Goal: Task Accomplishment & Management: Manage account settings

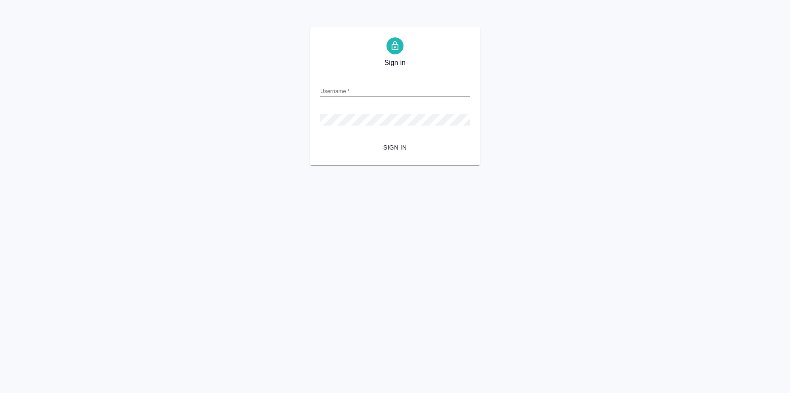
click at [380, 91] on input "Username   *" at bounding box center [395, 91] width 150 height 12
type input "v.zagorodnikh@awatera.com"
click at [390, 152] on span "Sign in" at bounding box center [395, 147] width 136 height 11
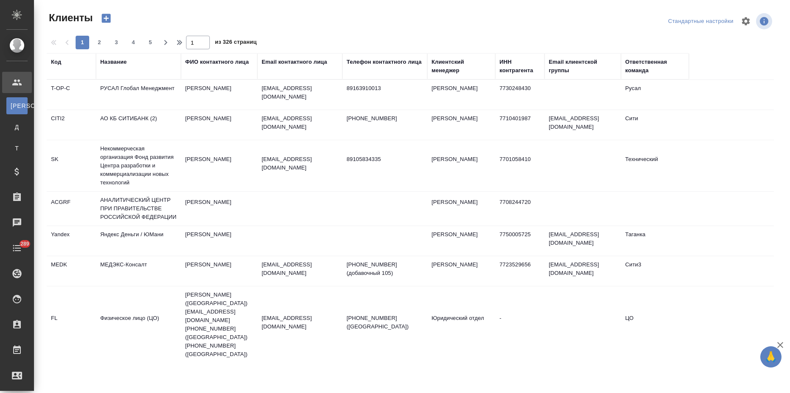
select select "RU"
click at [118, 65] on div "Название" at bounding box center [113, 62] width 26 height 8
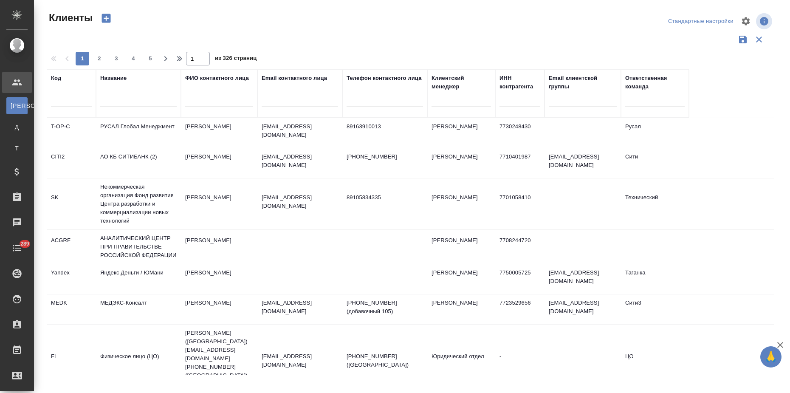
click at [121, 100] on input "text" at bounding box center [138, 101] width 76 height 11
type input "ftc"
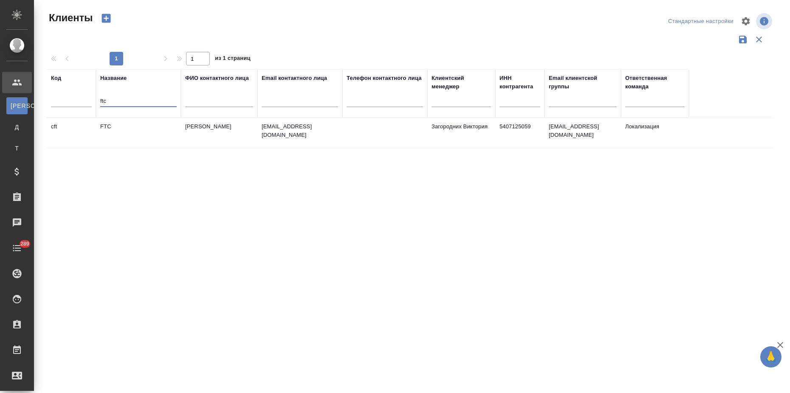
click at [181, 138] on td "Фокина Татьяна" at bounding box center [219, 133] width 76 height 30
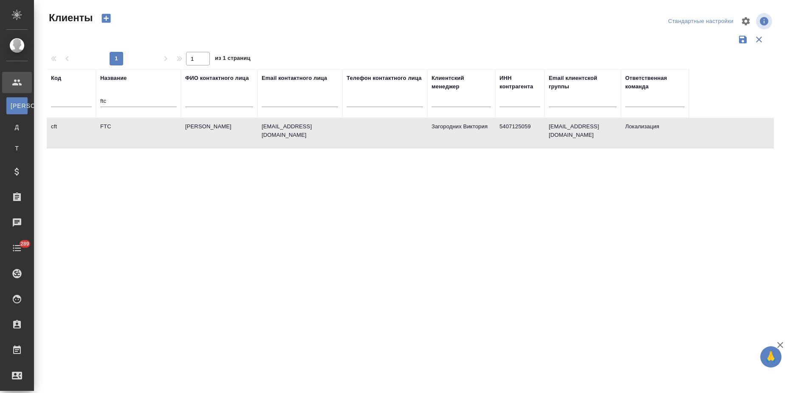
click at [181, 138] on td "Фокина Татьяна" at bounding box center [219, 133] width 76 height 30
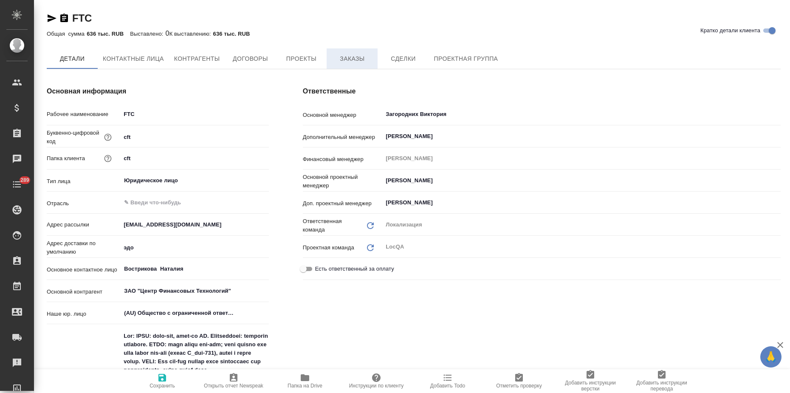
type textarea "x"
click at [336, 63] on span "Заказы" at bounding box center [352, 59] width 41 height 11
type textarea "x"
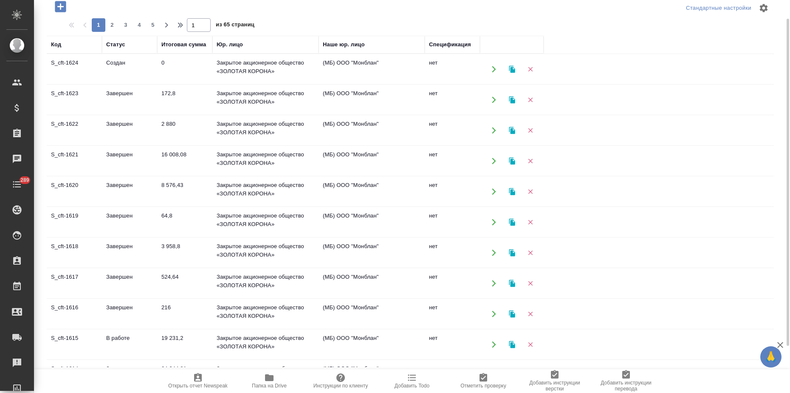
scroll to position [159, 0]
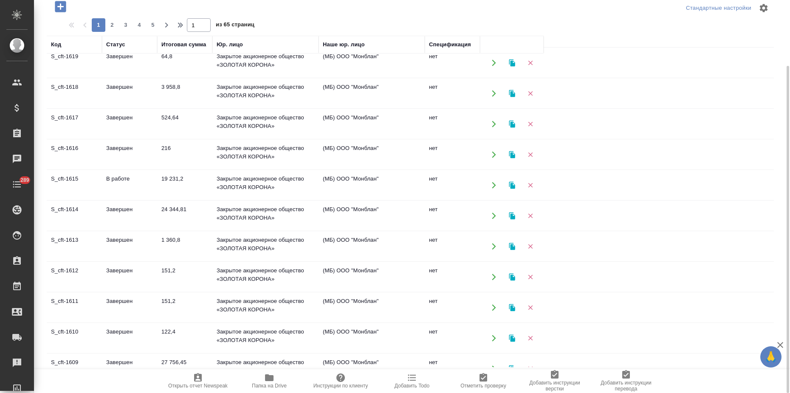
click at [157, 244] on td "Завершен" at bounding box center [129, 246] width 55 height 30
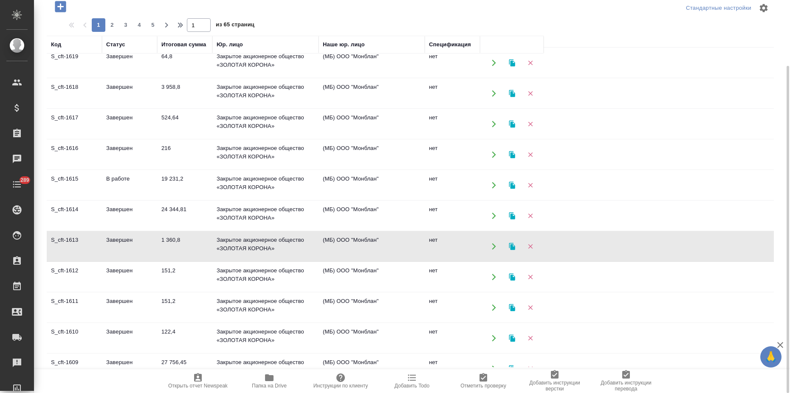
click at [157, 244] on td "Завершен" at bounding box center [129, 246] width 55 height 30
click at [514, 246] on icon "button" at bounding box center [512, 246] width 6 height 7
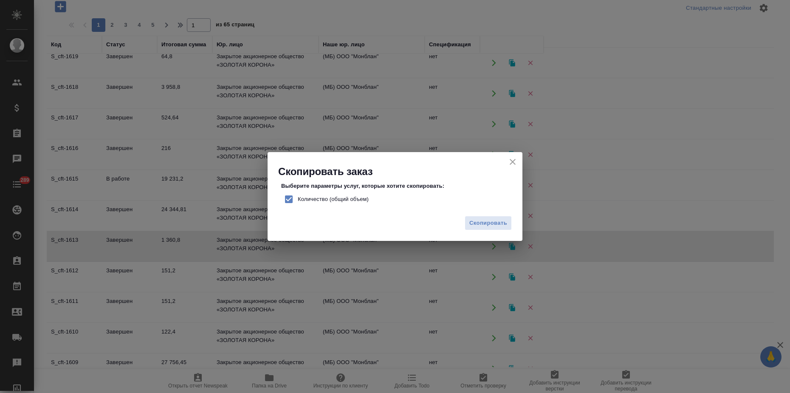
click at [285, 200] on input "Количество (общий объем)" at bounding box center [289, 199] width 18 height 18
checkbox input "false"
click at [479, 229] on button "Скопировать" at bounding box center [488, 223] width 47 height 15
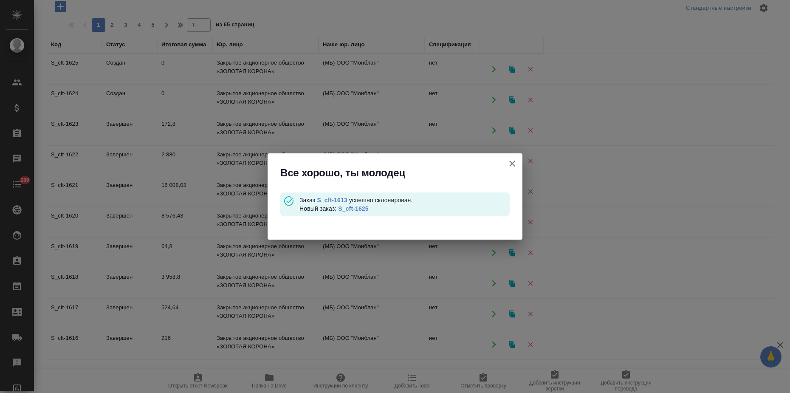
scroll to position [0, 0]
click at [359, 208] on link "S_cft-1625" at bounding box center [353, 208] width 30 height 7
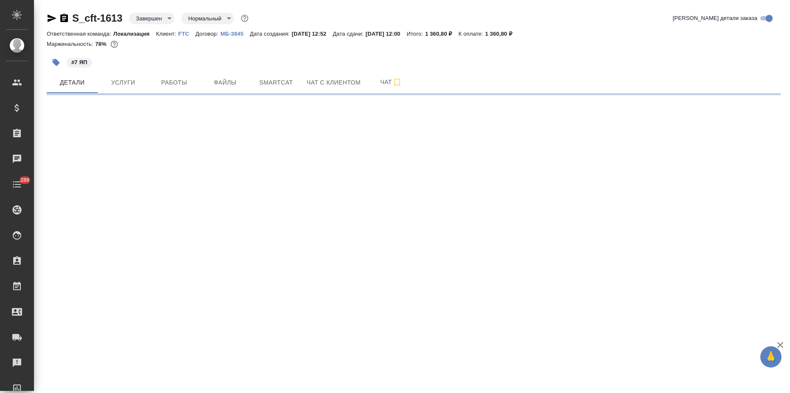
select select "RU"
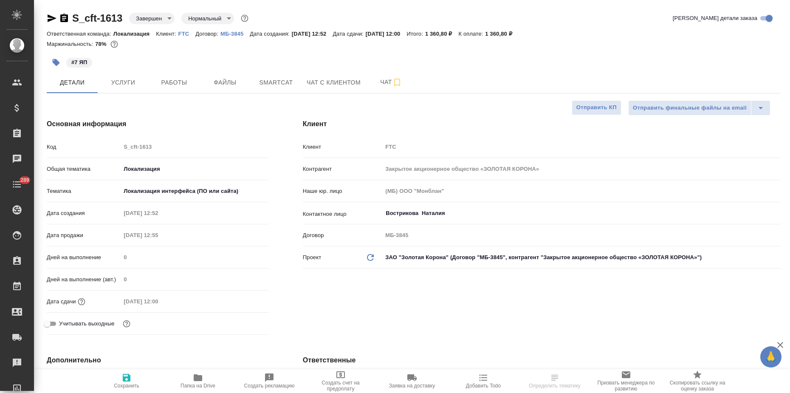
type textarea "x"
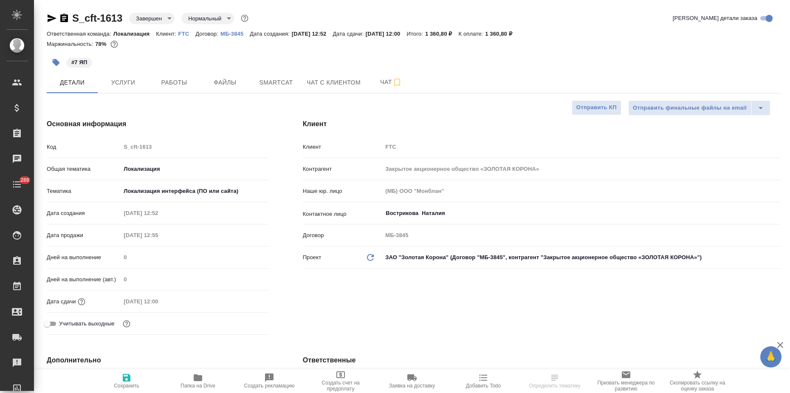
type textarea "x"
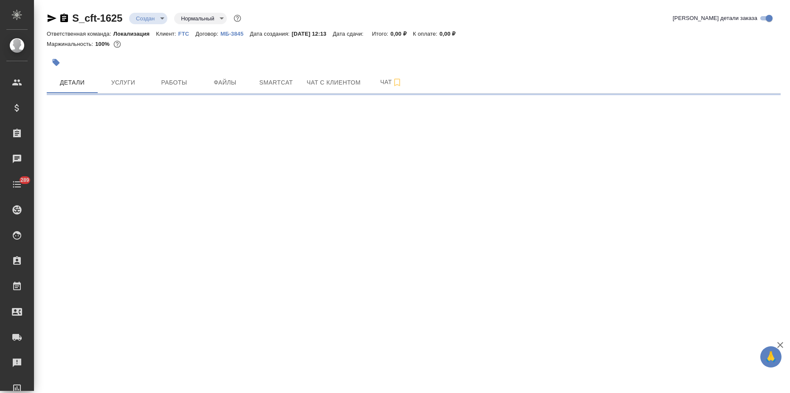
select select "RU"
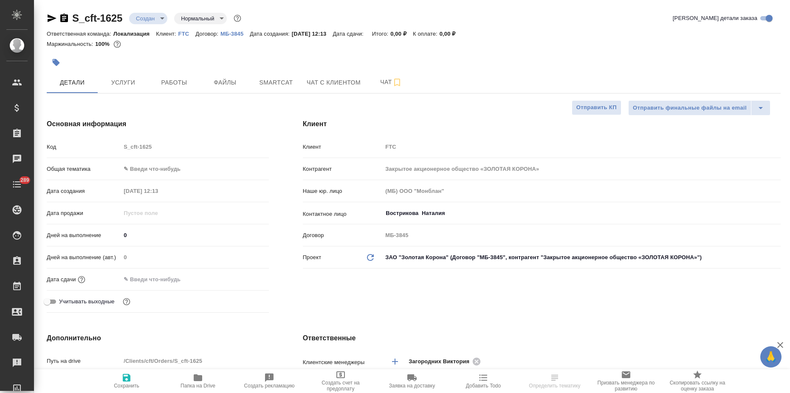
type textarea "x"
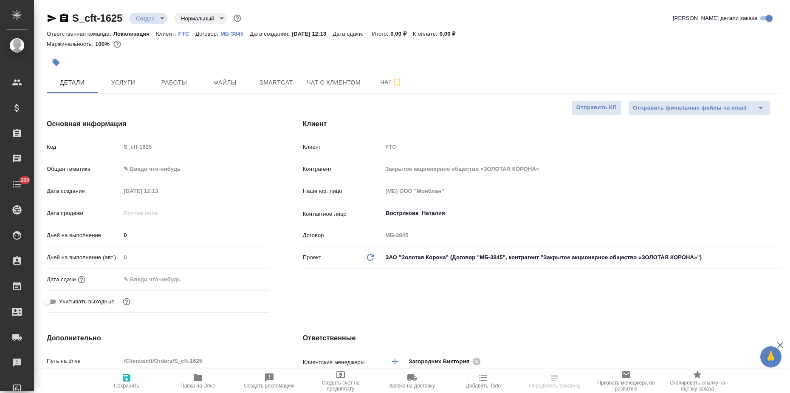
type textarea "x"
drag, startPoint x: 127, startPoint y: 15, endPoint x: 48, endPoint y: 20, distance: 78.3
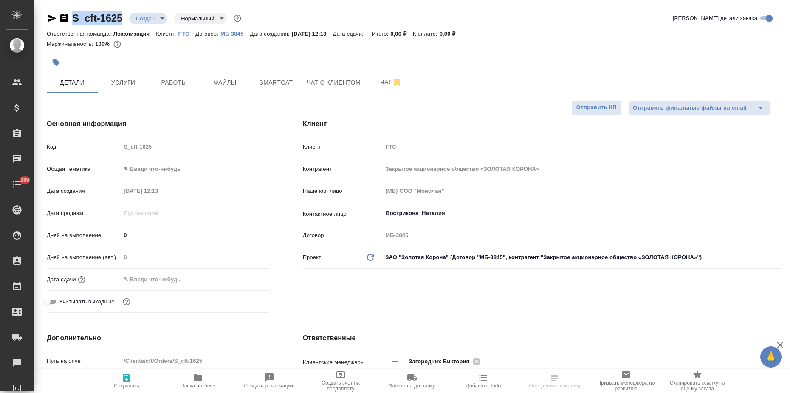
click at [48, 20] on div "S_cft-1625 Создан new Нормальный normal" at bounding box center [145, 18] width 196 height 14
copy link "S_cft-1625"
type textarea "x"
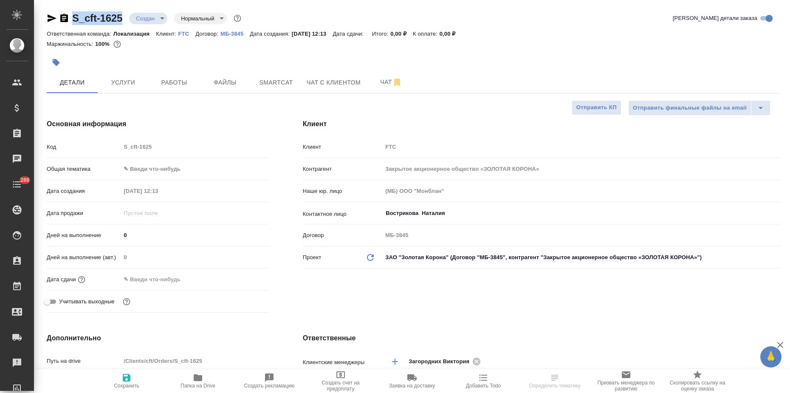
type textarea "x"
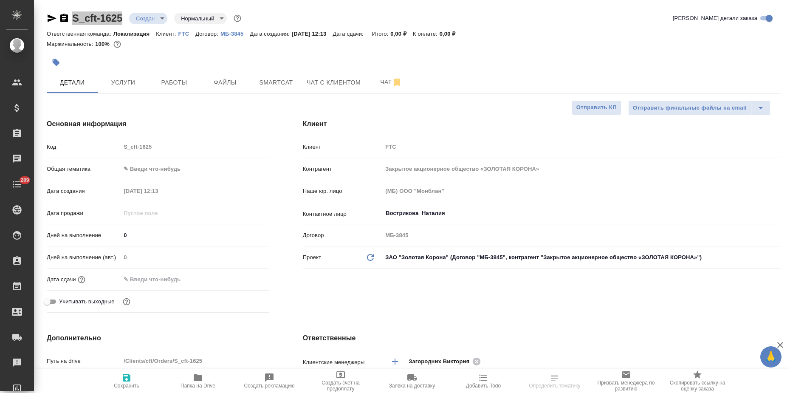
type textarea "x"
select select "RU"
type textarea "x"
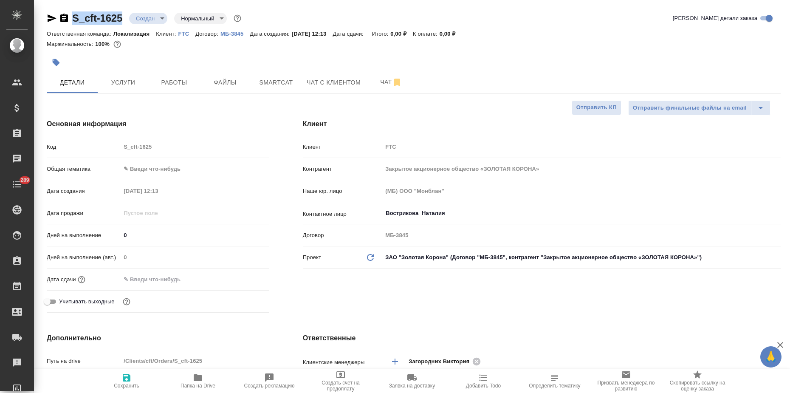
click at [142, 172] on body "🙏 .cls-1 fill:#fff; AWATERA Zagorodnikh Viktoria Клиенты Спецификации Заказы 0 …" at bounding box center [395, 196] width 790 height 393
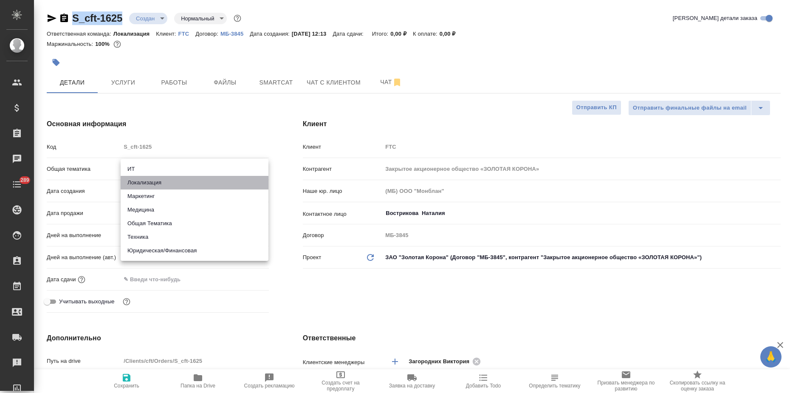
click at [138, 184] on li "Локализация" at bounding box center [195, 183] width 148 height 14
type input "local"
type textarea "x"
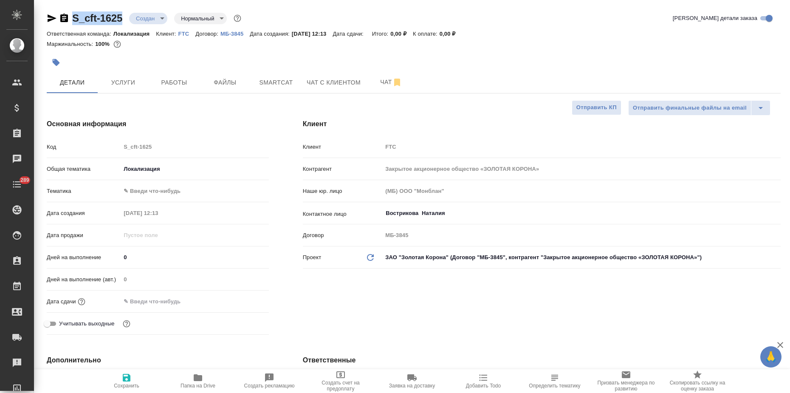
click at [135, 192] on body "🙏 .cls-1 fill:#fff; AWATERA Zagorodnikh Viktoria Клиенты Спецификации Заказы 0 …" at bounding box center [395, 196] width 790 height 393
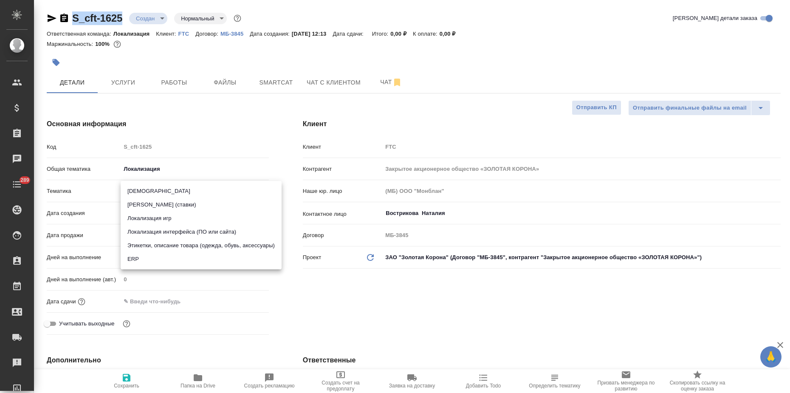
click at [164, 233] on li "Локализация интерфейса (ПО или сайта)" at bounding box center [201, 232] width 161 height 14
type textarea "x"
type input "5a8b8b956a9677013d343e0d"
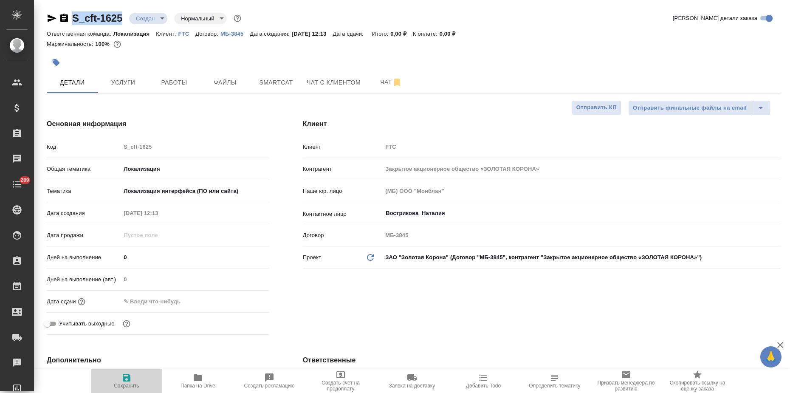
click at [121, 379] on span "Сохранить" at bounding box center [126, 381] width 61 height 16
type textarea "x"
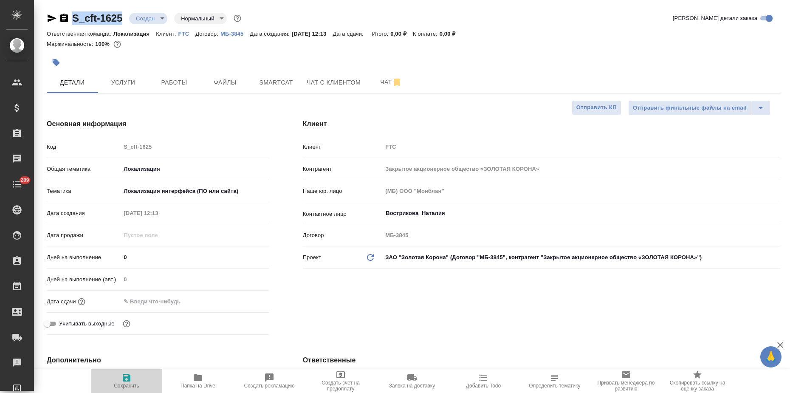
type textarea "x"
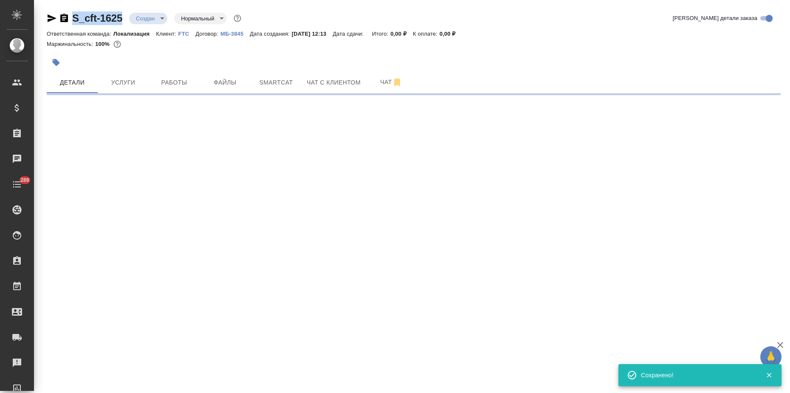
click at [54, 65] on icon "button" at bounding box center [56, 62] width 8 height 8
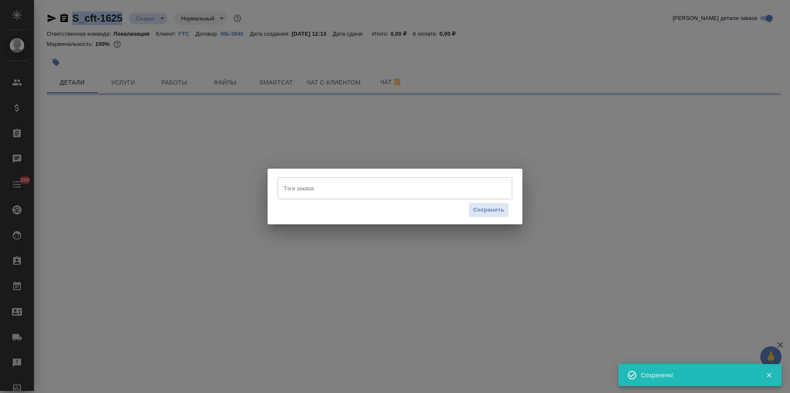
select select "RU"
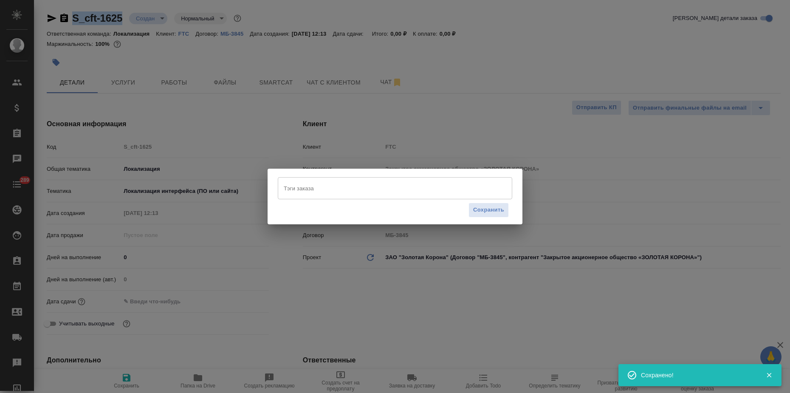
type textarea "x"
click at [303, 190] on input "Тэги заказа" at bounding box center [387, 188] width 211 height 14
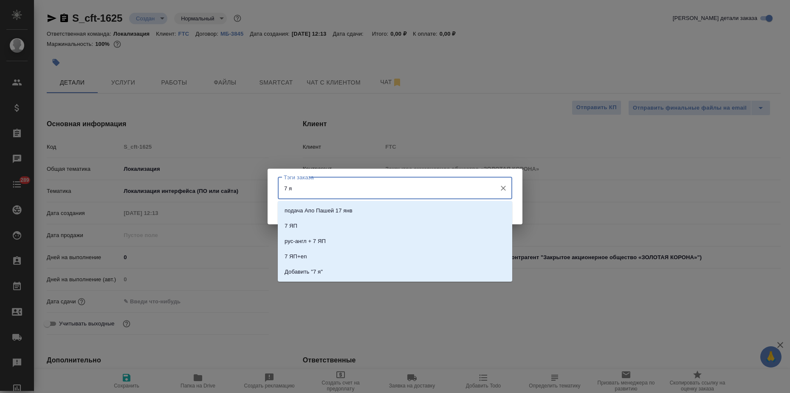
type input "7 яп"
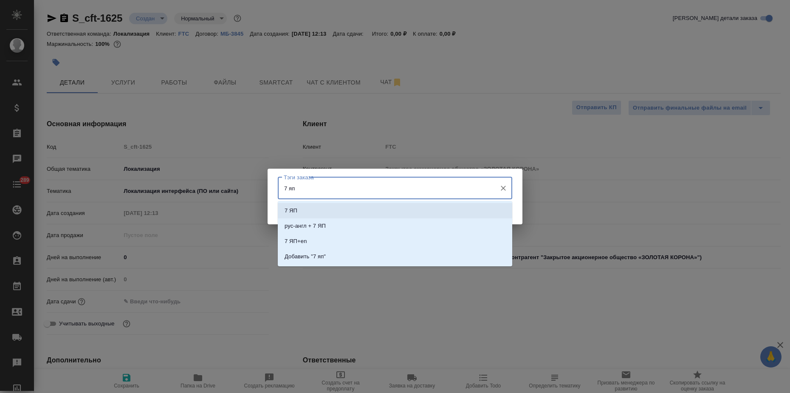
click at [310, 206] on li "7 ЯП" at bounding box center [395, 210] width 234 height 15
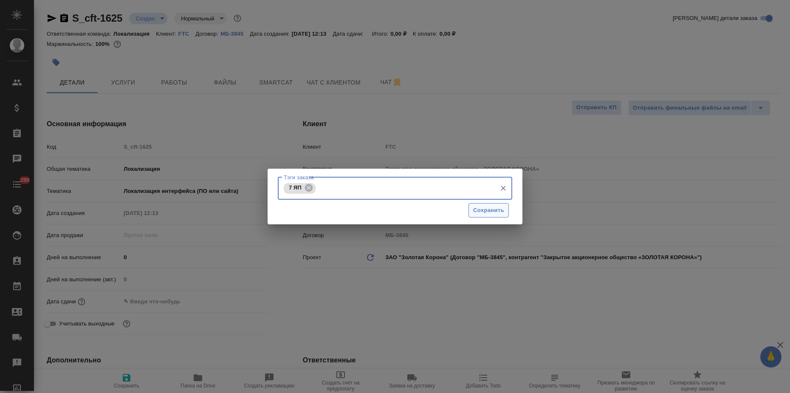
click at [477, 212] on span "Сохранить" at bounding box center [488, 211] width 31 height 10
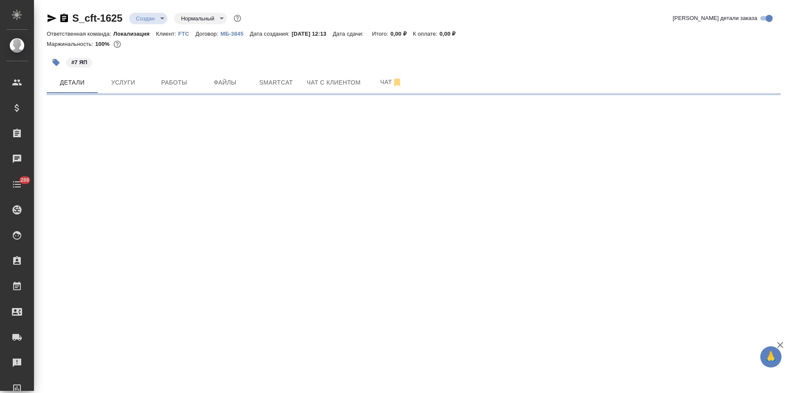
select select "RU"
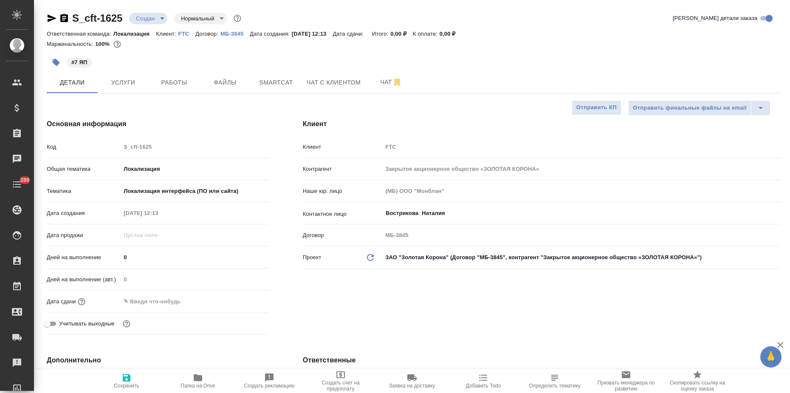
type textarea "x"
click at [129, 91] on button "Услуги" at bounding box center [123, 82] width 51 height 21
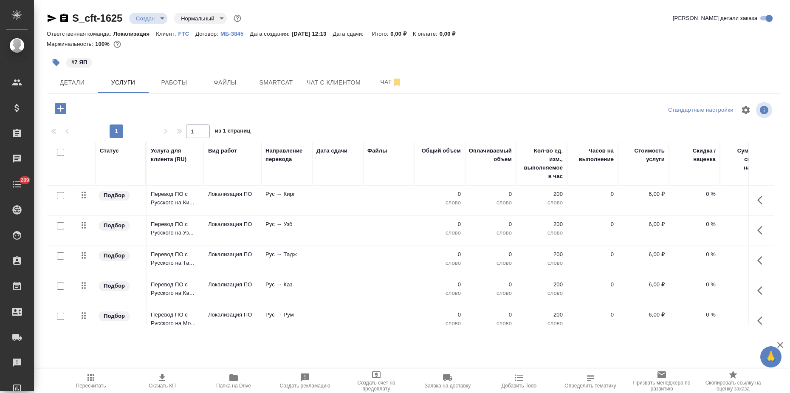
click at [62, 153] on input "checkbox" at bounding box center [60, 152] width 7 height 7
checkbox input "true"
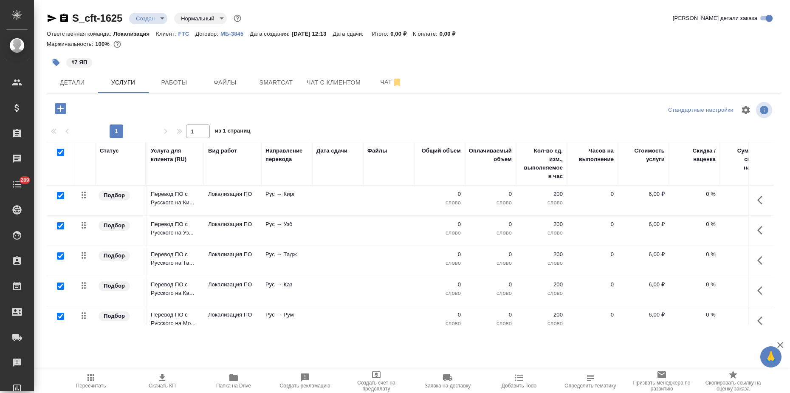
checkbox input "true"
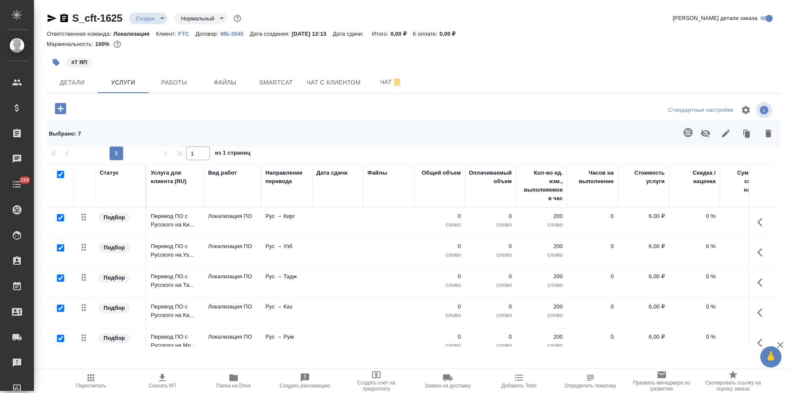
click at [722, 137] on icon "button" at bounding box center [726, 133] width 10 height 10
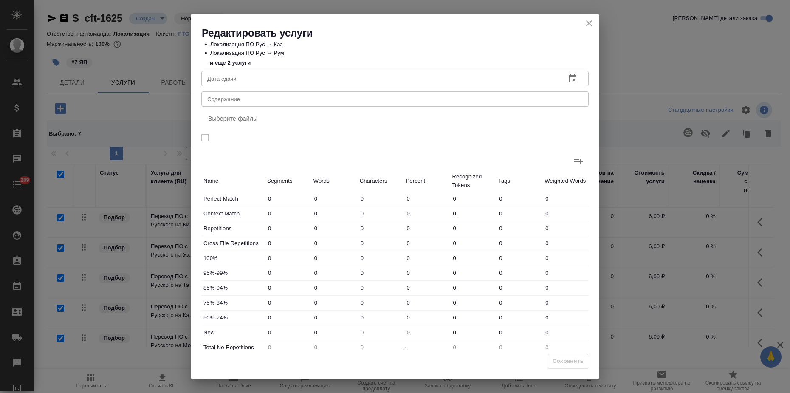
scroll to position [55, 0]
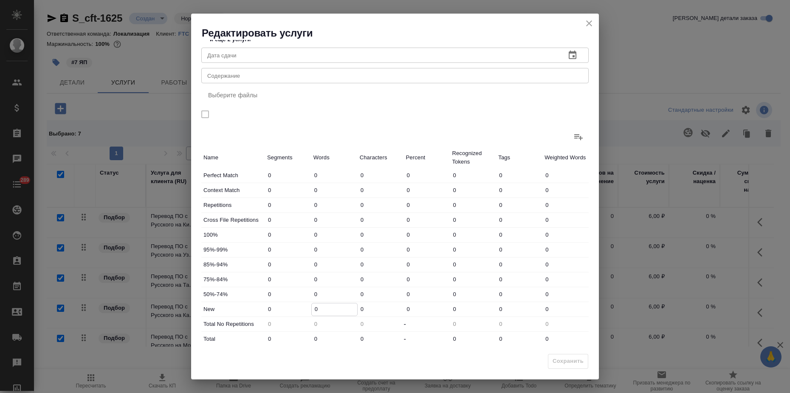
drag, startPoint x: 321, startPoint y: 314, endPoint x: 297, endPoint y: 314, distance: 23.8
click at [297, 313] on div "New 0 0 0 0 0 0 0" at bounding box center [394, 309] width 387 height 14
type input "4"
drag, startPoint x: 320, startPoint y: 335, endPoint x: 300, endPoint y: 335, distance: 20.4
click at [300, 335] on div "Total 0 0 0 - 0 0 0" at bounding box center [394, 339] width 387 height 14
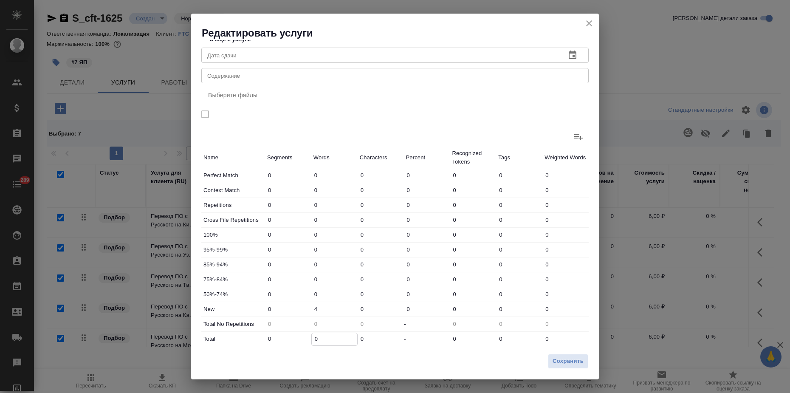
type input "4"
click at [562, 356] on span "Сохранить" at bounding box center [568, 361] width 31 height 10
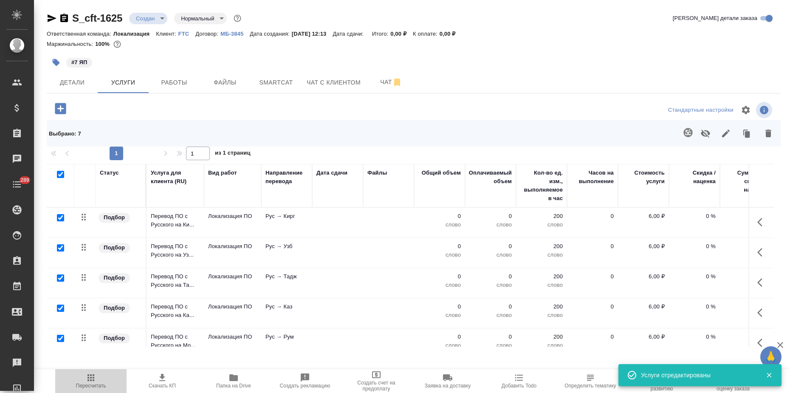
click at [94, 377] on icon "button" at bounding box center [90, 377] width 7 height 7
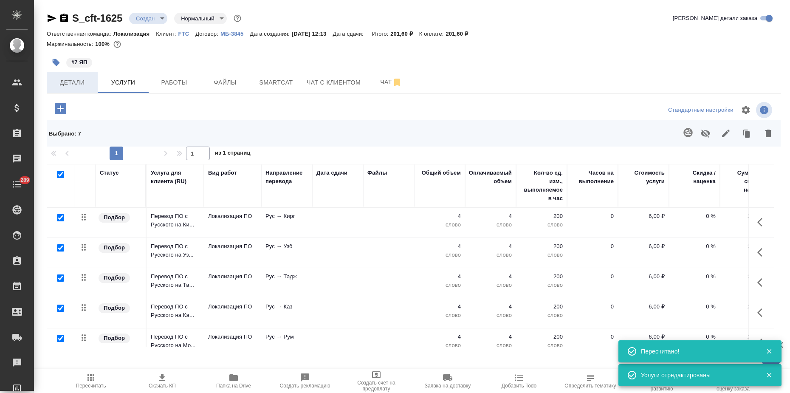
click at [63, 90] on button "Детали" at bounding box center [72, 82] width 51 height 21
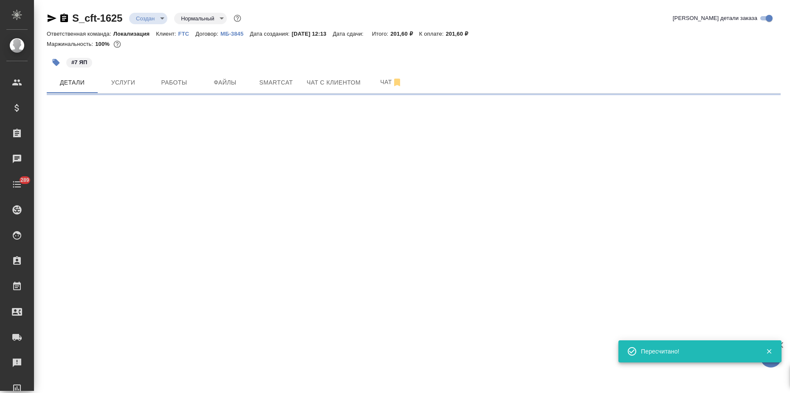
select select "RU"
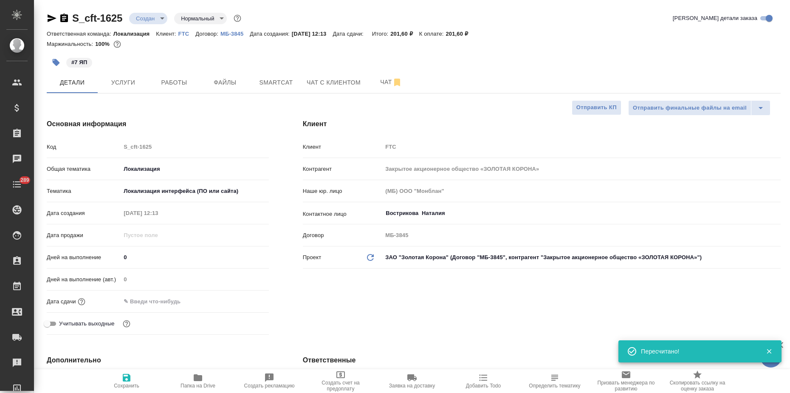
type textarea "x"
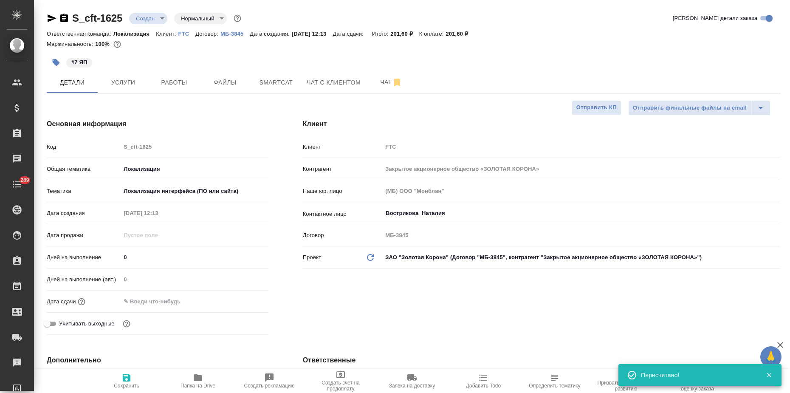
scroll to position [212, 0]
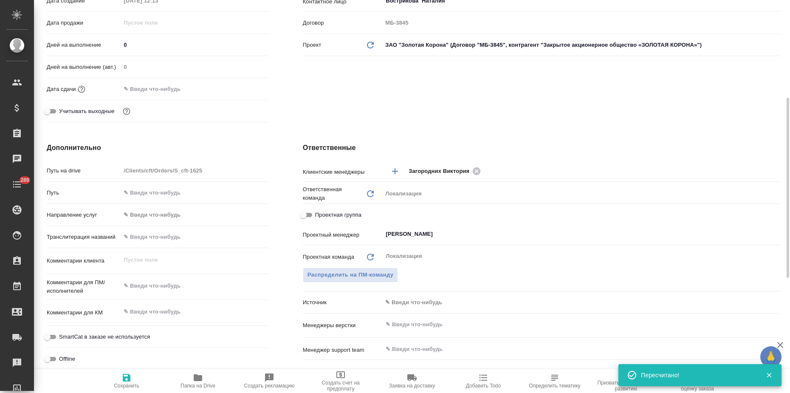
click at [161, 92] on input "text" at bounding box center [158, 89] width 74 height 12
click at [247, 88] on icon "button" at bounding box center [244, 88] width 10 height 10
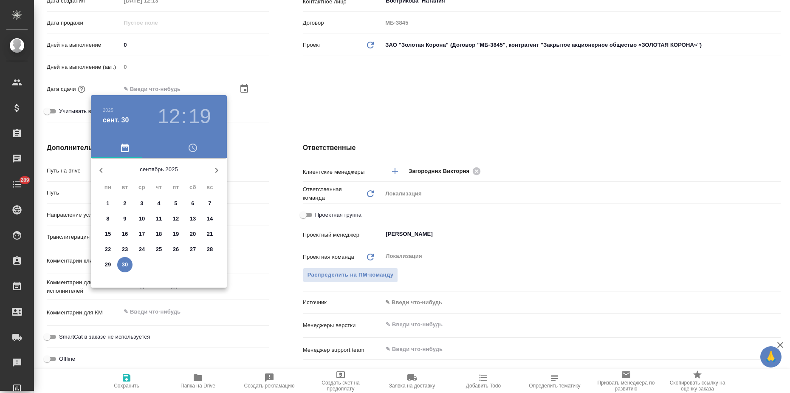
click at [124, 264] on p "30" at bounding box center [125, 264] width 6 height 8
type input "30.09.2025 12:19"
type textarea "x"
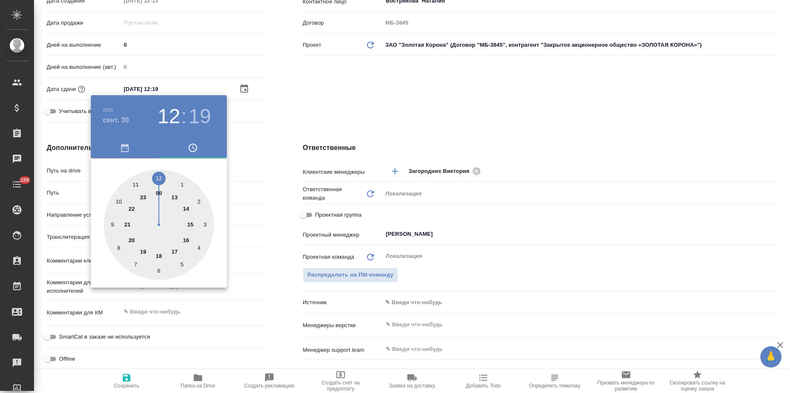
click at [160, 256] on div at bounding box center [159, 224] width 110 height 110
type input "30.09.2025 18:19"
type textarea "x"
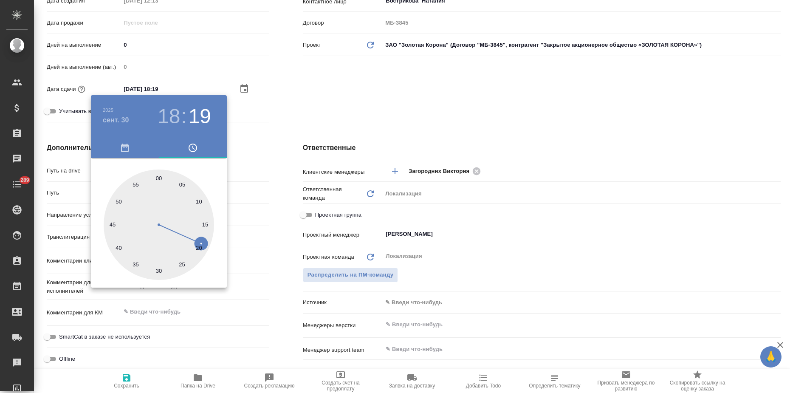
type input "30.09.2025 18:00"
type textarea "x"
click at [158, 177] on div at bounding box center [159, 224] width 110 height 110
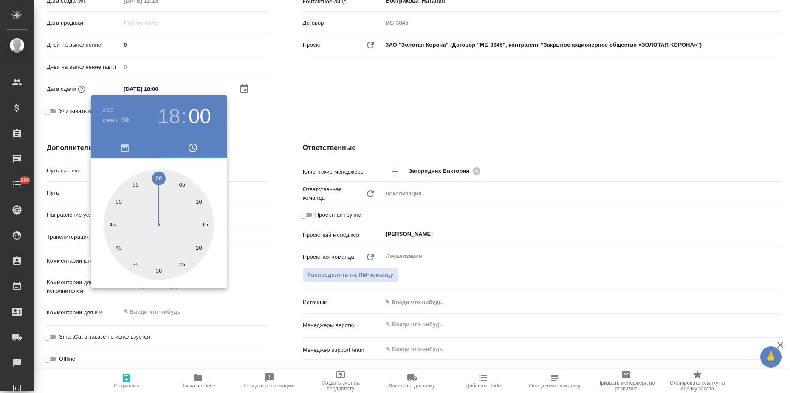
type textarea "x"
click at [265, 110] on div at bounding box center [395, 196] width 790 height 393
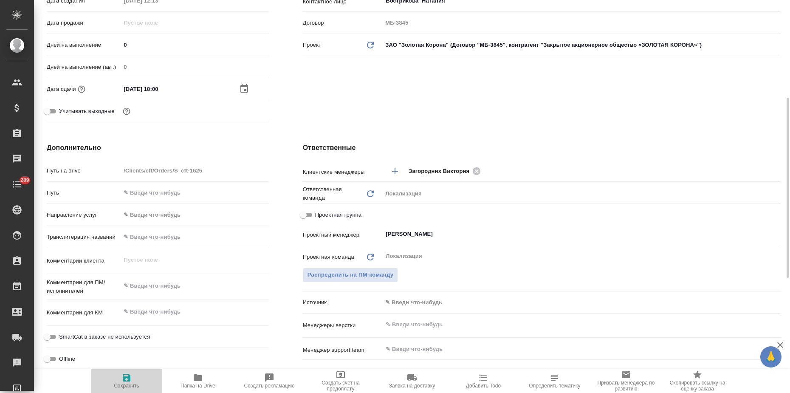
click at [124, 381] on icon "button" at bounding box center [127, 378] width 8 height 8
type textarea "x"
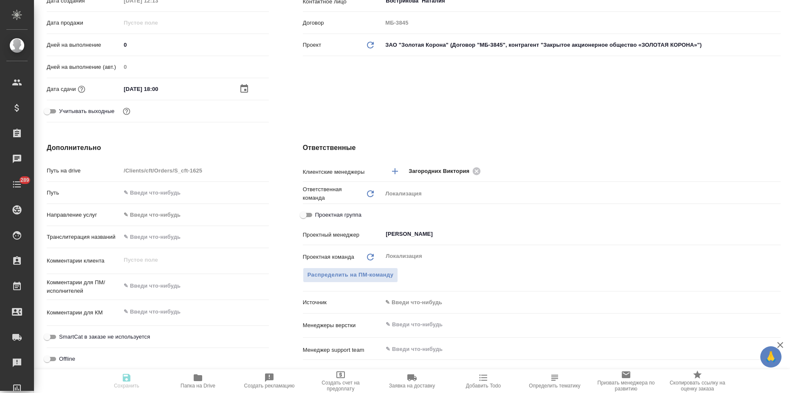
type textarea "x"
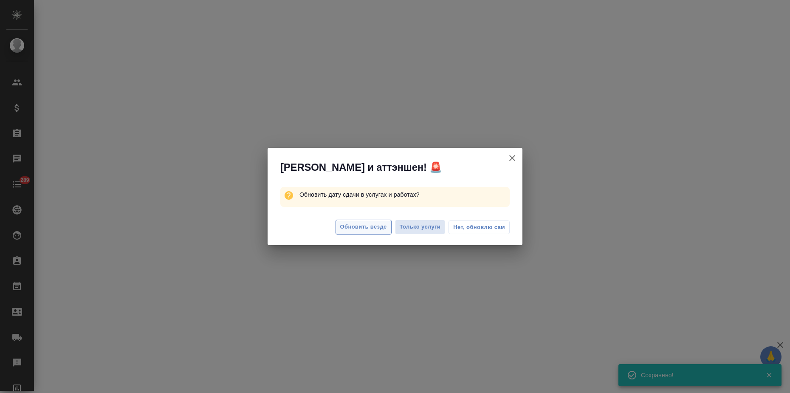
select select "RU"
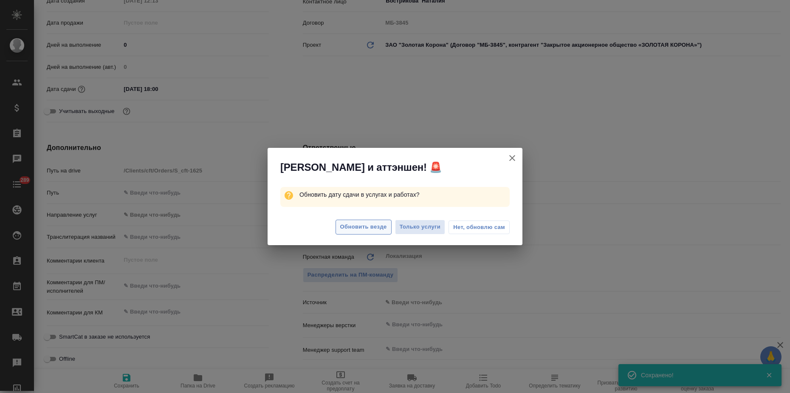
type textarea "x"
click at [345, 225] on span "Обновить везде" at bounding box center [363, 227] width 47 height 10
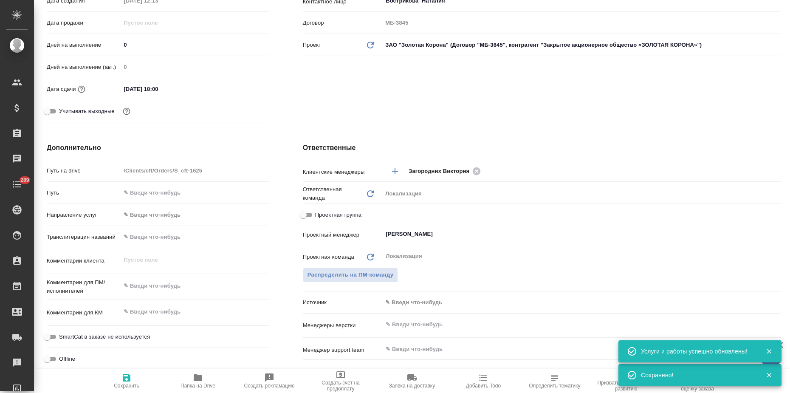
type textarea "x"
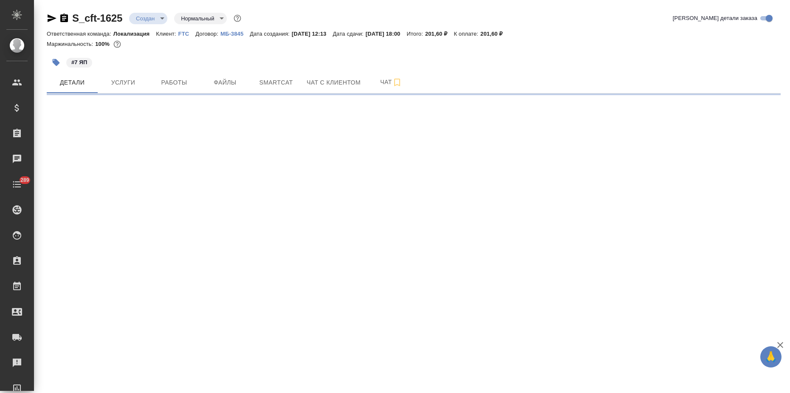
select select "RU"
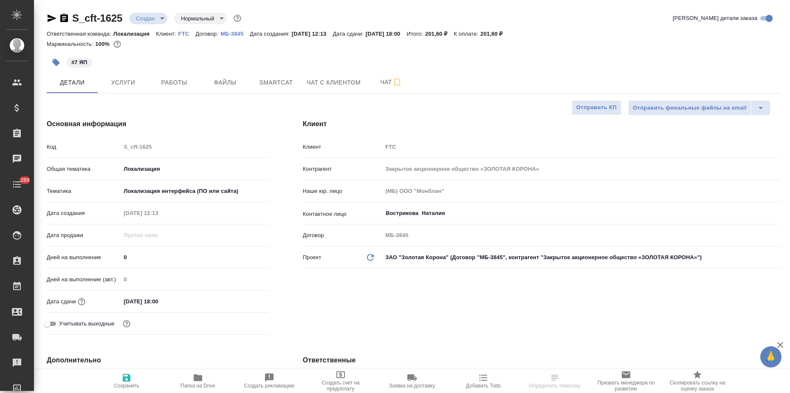
type textarea "x"
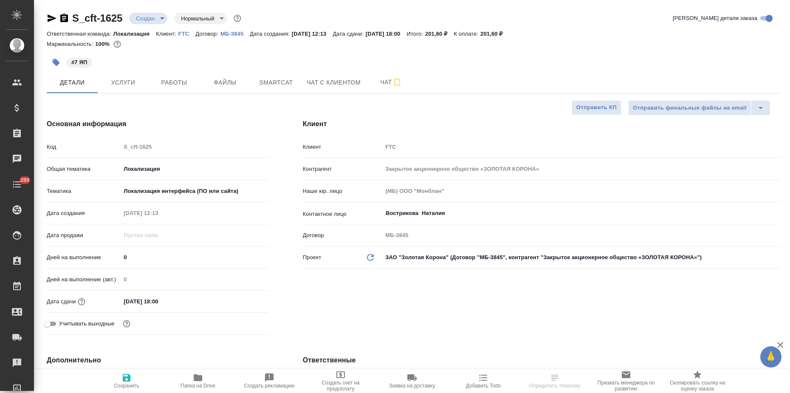
type textarea "x"
click at [154, 20] on body "🙏 .cls-1 fill:#fff; AWATERA Zagorodnikh Viktoria Клиенты Спецификации Заказы Ча…" at bounding box center [395, 196] width 790 height 393
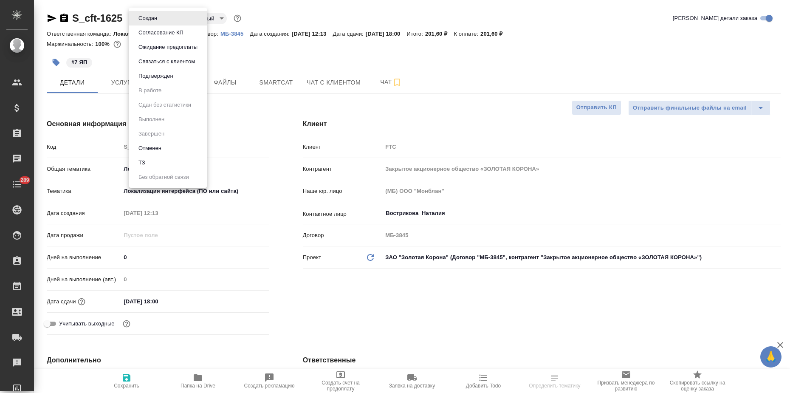
type textarea "x"
click at [162, 79] on button "Подтвержден" at bounding box center [156, 75] width 40 height 9
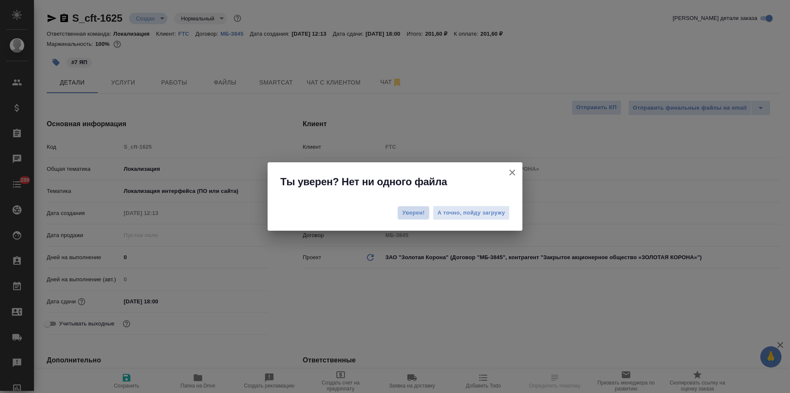
click at [409, 209] on button "Уверен!" at bounding box center [414, 213] width 32 height 14
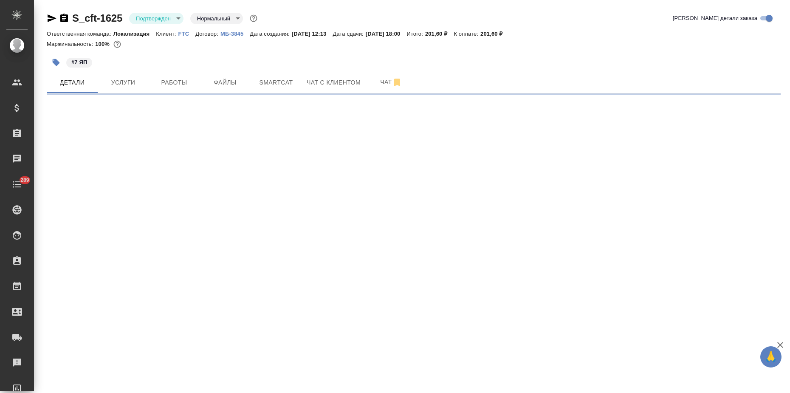
select select "RU"
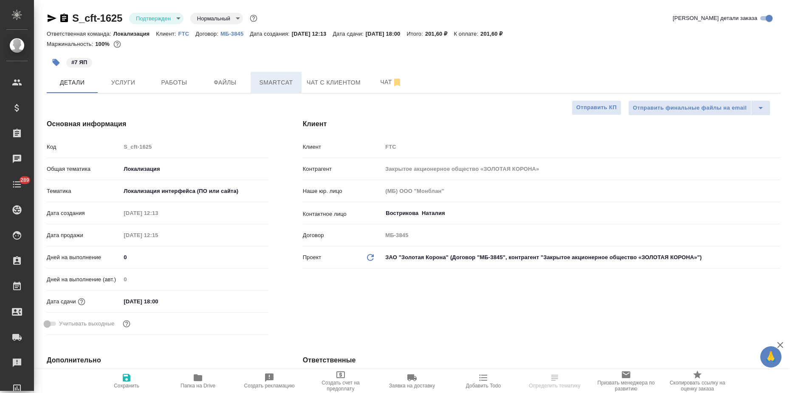
type textarea "x"
click at [295, 89] on button "Smartcat" at bounding box center [276, 82] width 51 height 21
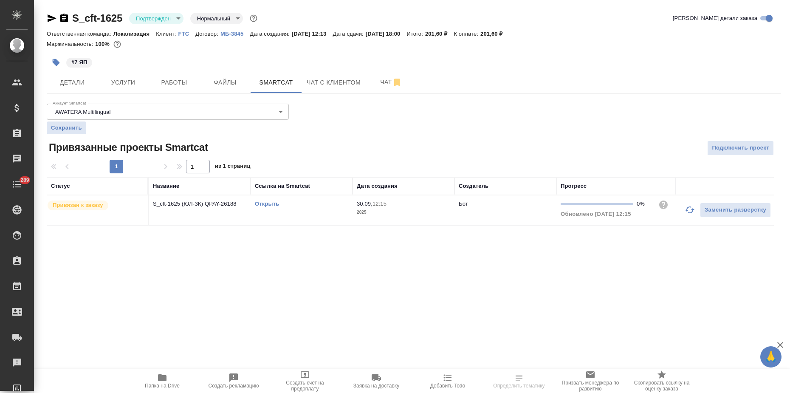
click at [54, 20] on icon "button" at bounding box center [52, 18] width 10 height 10
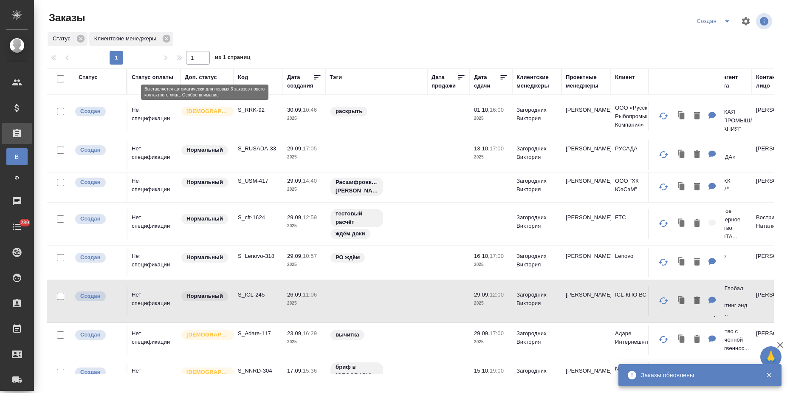
click at [224, 117] on div "[DEMOGRAPHIC_DATA]" at bounding box center [205, 111] width 49 height 11
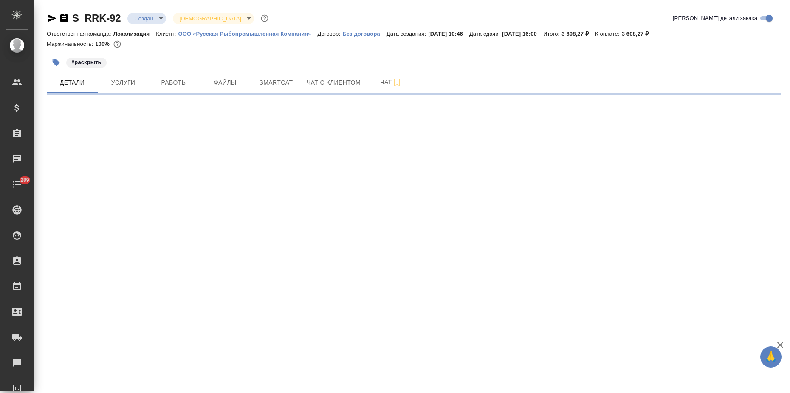
select select "RU"
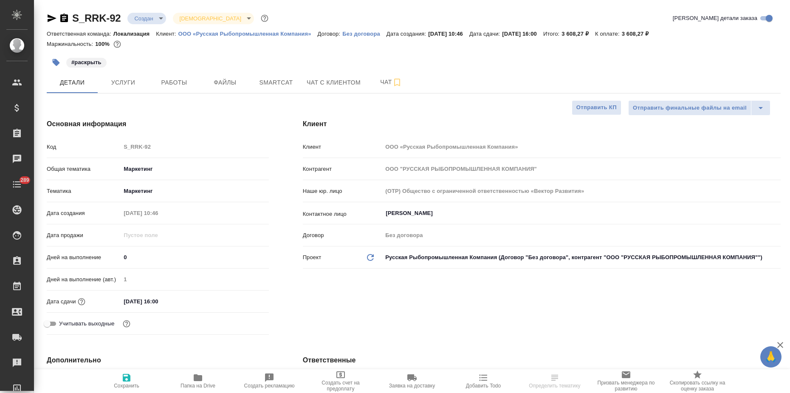
type textarea "x"
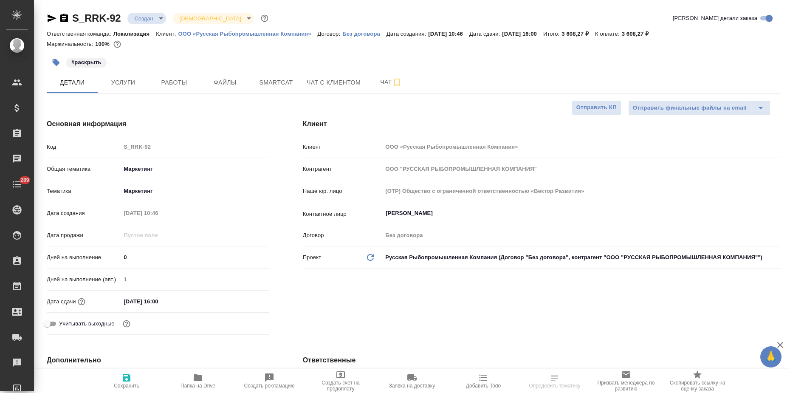
type textarea "x"
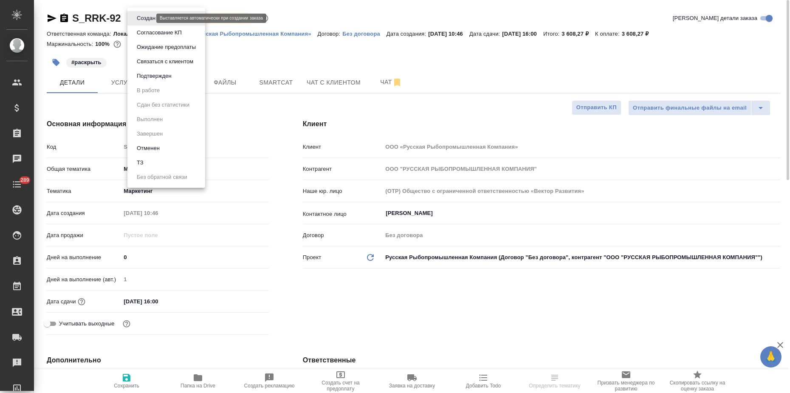
click at [141, 17] on body "🙏 .cls-1 fill:#fff; AWATERA Zagorodnikh Viktoria Клиенты Спецификации Заказы Ча…" at bounding box center [395, 196] width 790 height 393
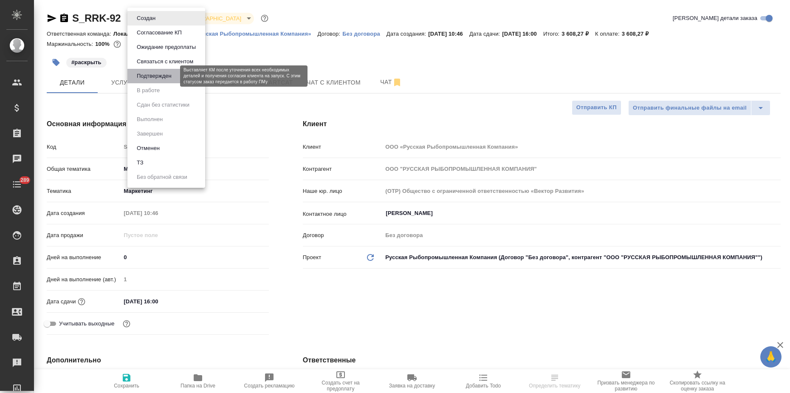
click at [155, 79] on button "Подтвержден" at bounding box center [154, 75] width 40 height 9
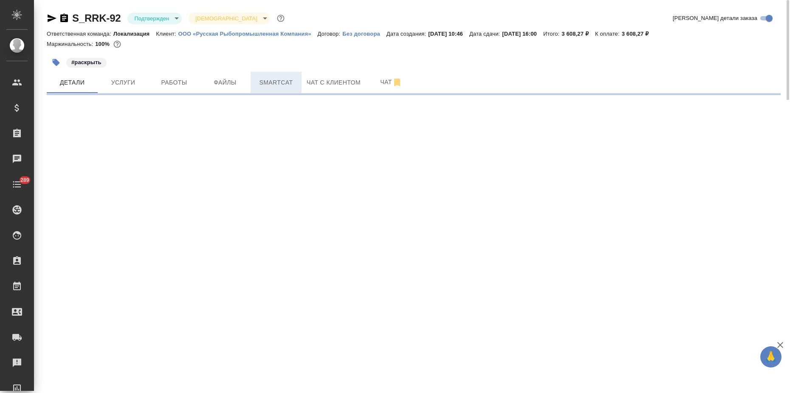
select select "RU"
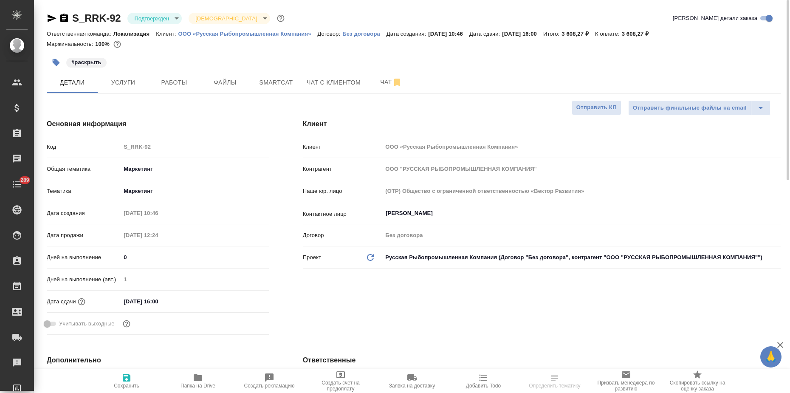
type textarea "x"
click at [53, 19] on icon "button" at bounding box center [52, 18] width 9 height 8
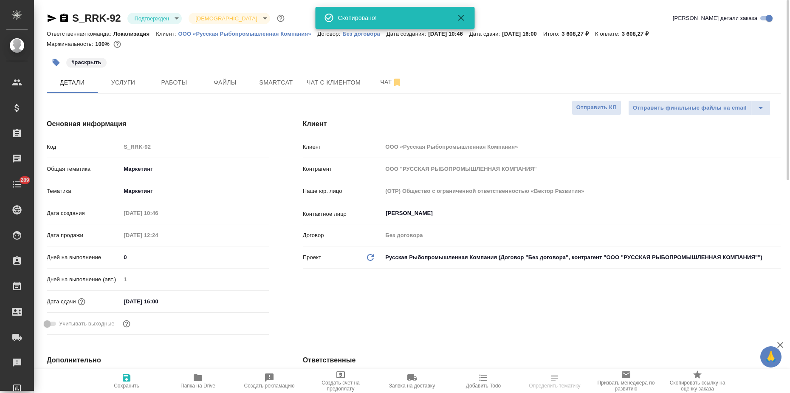
type textarea "x"
select select "RU"
type textarea "x"
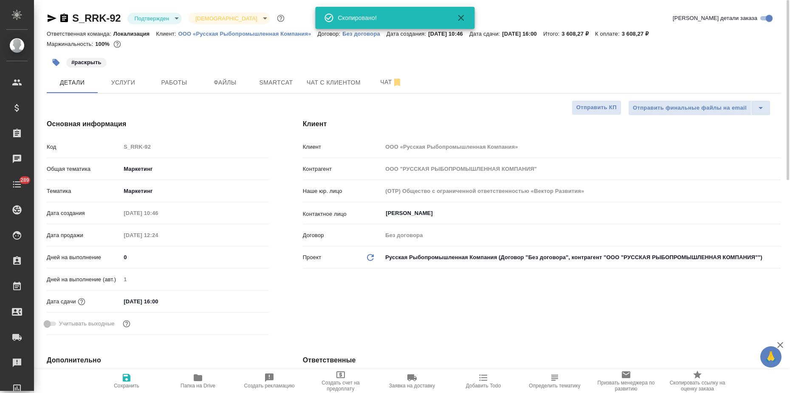
type textarea "x"
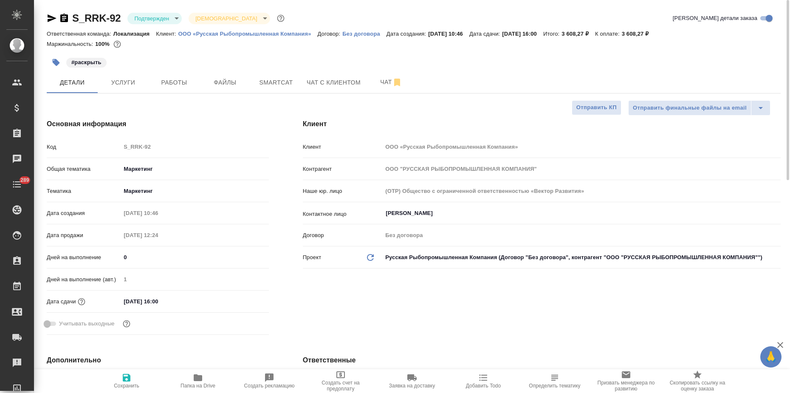
type textarea "x"
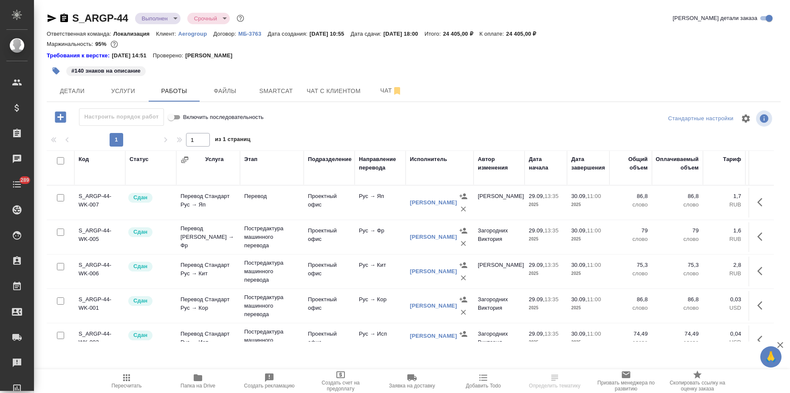
click at [197, 377] on icon "button" at bounding box center [198, 377] width 8 height 7
drag, startPoint x: 130, startPoint y: 16, endPoint x: 66, endPoint y: 12, distance: 64.3
click at [66, 12] on div "S_ARGP-44 Выполнен completed Срочный urgent" at bounding box center [146, 18] width 199 height 14
copy link "S_ARGP-44"
click at [126, 98] on button "Услуги" at bounding box center [123, 90] width 51 height 21
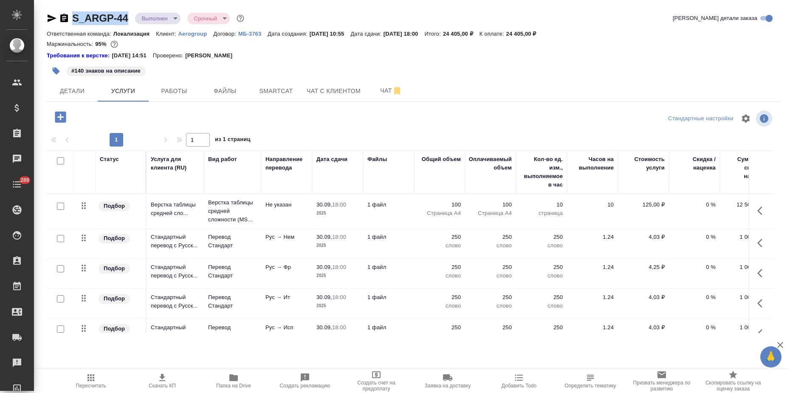
click at [177, 20] on body "🙏 .cls-1 fill:#fff; AWATERA Zagorodnikh Viktoria Клиенты Спецификации Заказы 0 …" at bounding box center [395, 196] width 790 height 393
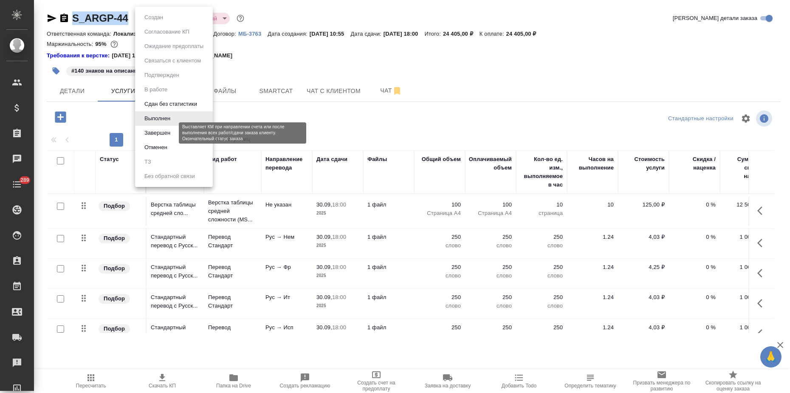
click at [165, 132] on button "Завершен" at bounding box center [157, 132] width 31 height 9
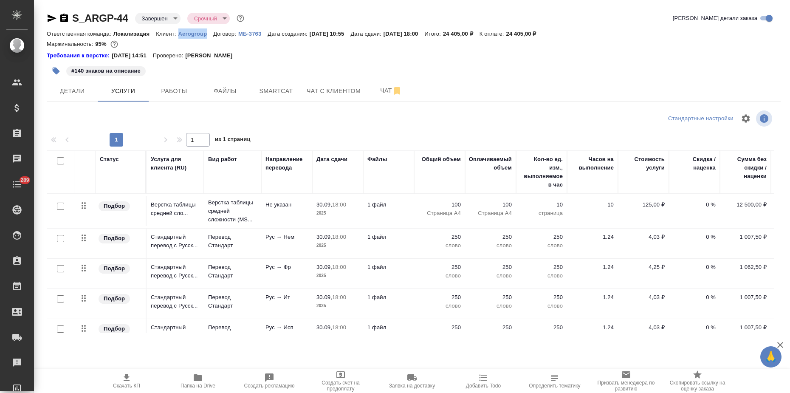
drag, startPoint x: 178, startPoint y: 36, endPoint x: 207, endPoint y: 35, distance: 29.7
click at [207, 35] on div "Ответственная команда: Локализация Клиент: Aerogroup Договор: МБ-3763 Дата созд…" at bounding box center [414, 33] width 734 height 10
copy p "Aerogroup"
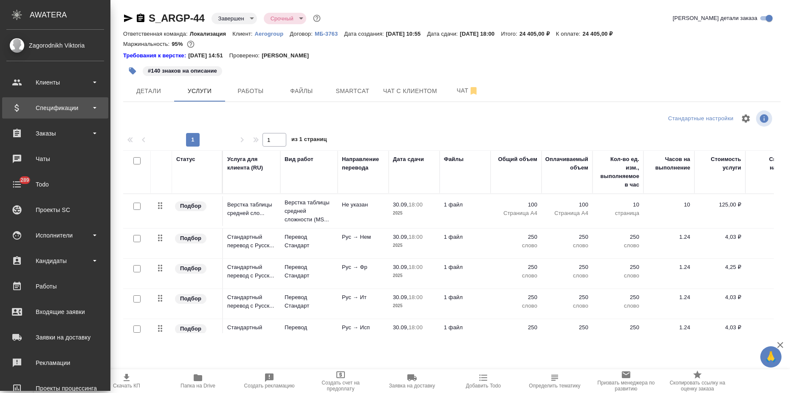
click at [23, 106] on div "Спецификации" at bounding box center [55, 108] width 98 height 13
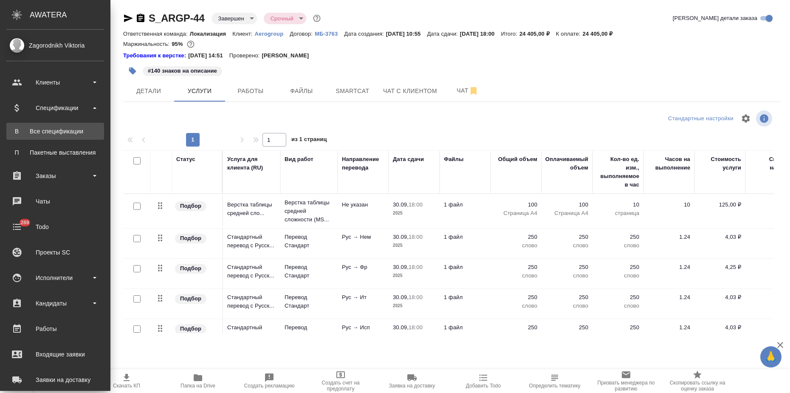
click at [37, 128] on div "Все спецификации" at bounding box center [55, 131] width 89 height 8
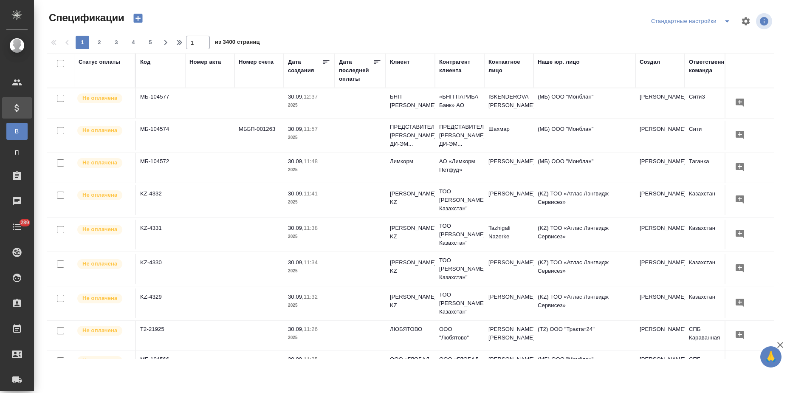
click at [139, 18] on icon "button" at bounding box center [138, 18] width 12 height 12
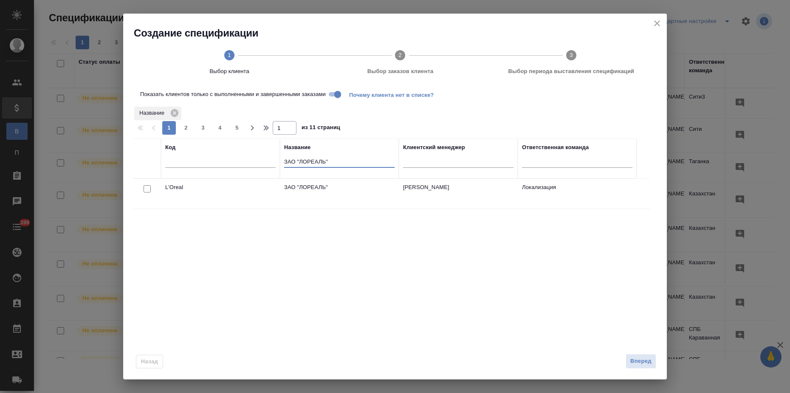
drag, startPoint x: 302, startPoint y: 163, endPoint x: 254, endPoint y: 172, distance: 49.8
click at [254, 172] on tr "Код Название ЗАО "ЛОРЕАЛЬ" Клиентский менеджер Ответственная команда" at bounding box center [384, 158] width 503 height 40
paste input "Aerogroup"
type input "Aerogroup"
click at [147, 188] on input "checkbox" at bounding box center [147, 188] width 7 height 7
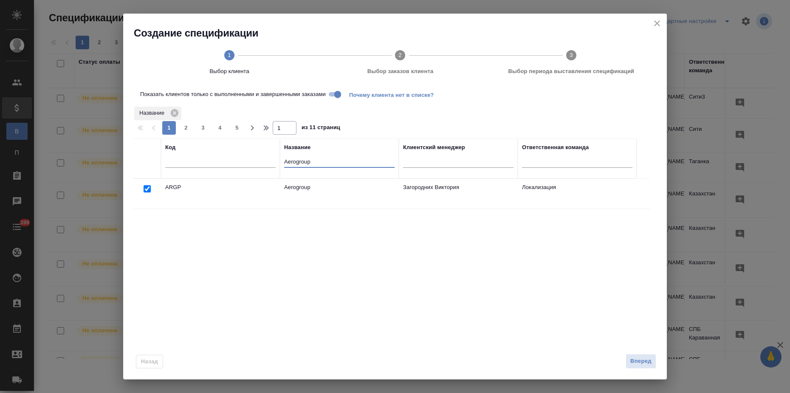
checkbox input "true"
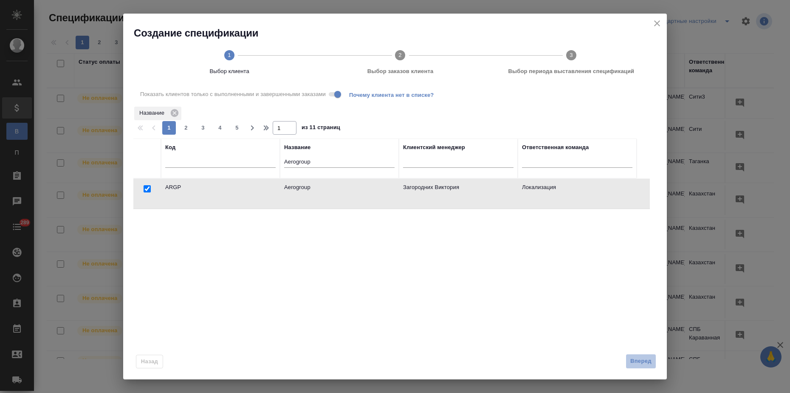
drag, startPoint x: 641, startPoint y: 363, endPoint x: 601, endPoint y: 369, distance: 39.6
click at [641, 363] on span "Вперед" at bounding box center [640, 361] width 21 height 10
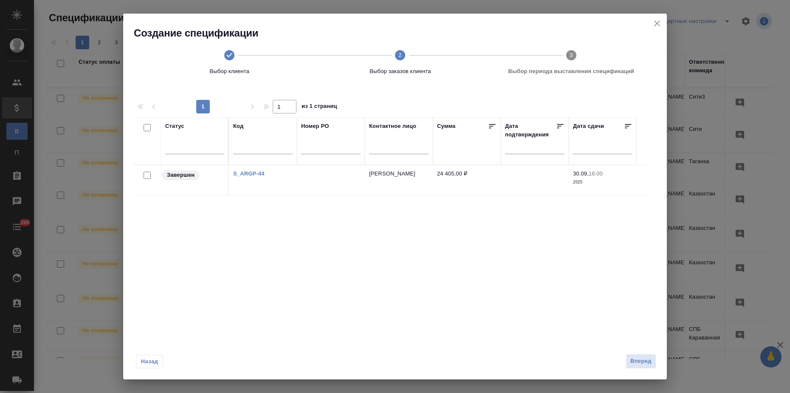
click at [147, 174] on input "checkbox" at bounding box center [147, 175] width 7 height 7
checkbox input "true"
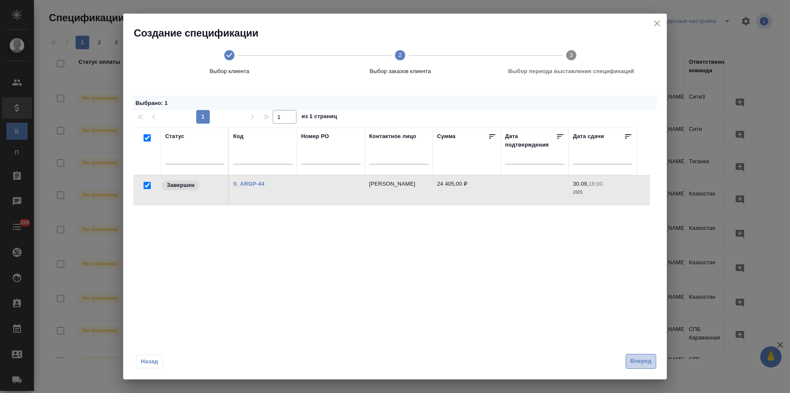
click at [638, 364] on span "Вперед" at bounding box center [640, 361] width 21 height 10
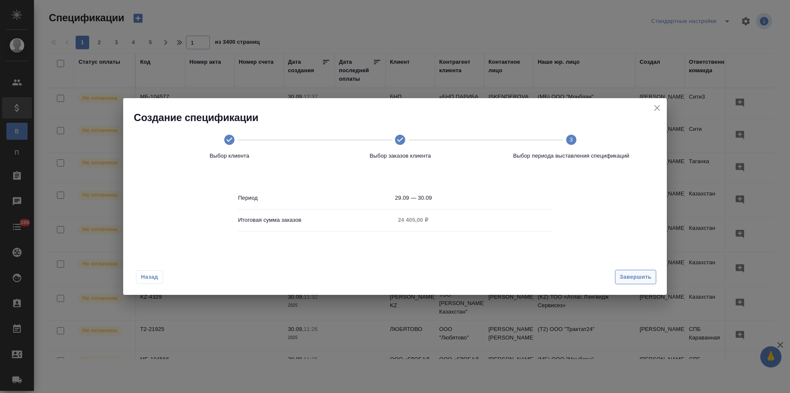
click at [629, 280] on span "Завершить" at bounding box center [636, 277] width 32 height 10
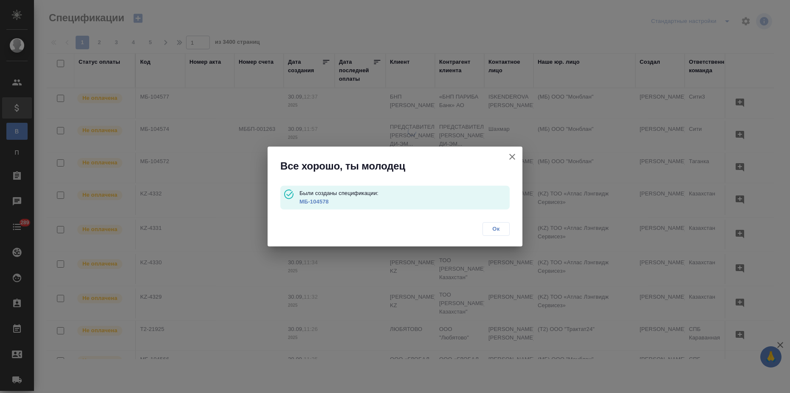
click at [321, 204] on link "МБ-104578" at bounding box center [313, 201] width 29 height 6
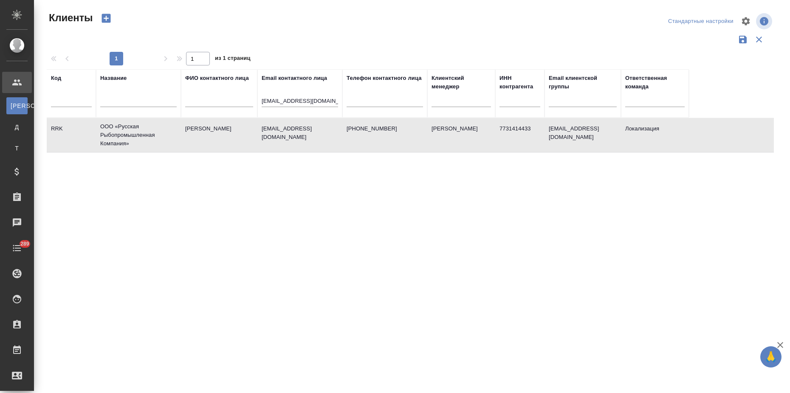
select select "RU"
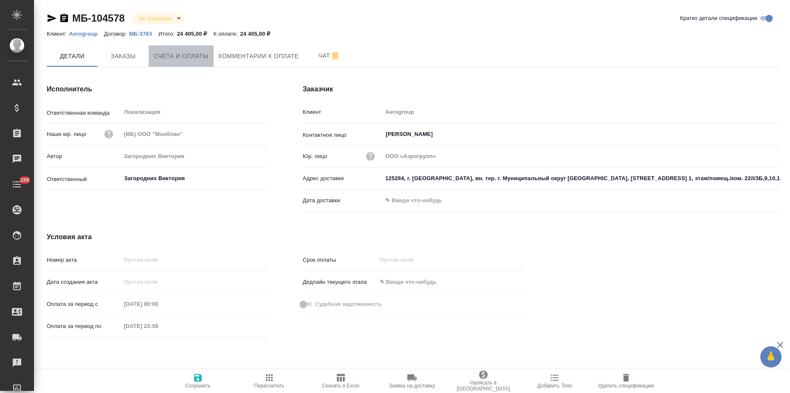
click at [160, 56] on span "Счета и оплаты" at bounding box center [181, 56] width 55 height 11
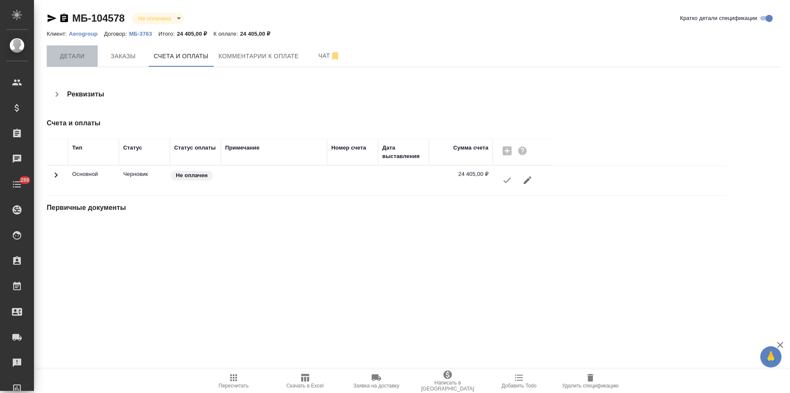
click at [90, 56] on span "Детали" at bounding box center [72, 56] width 41 height 11
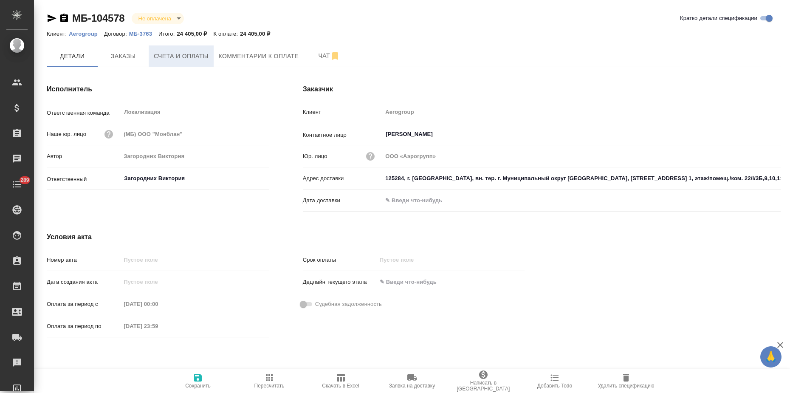
click at [168, 62] on button "Счета и оплаты" at bounding box center [181, 55] width 65 height 21
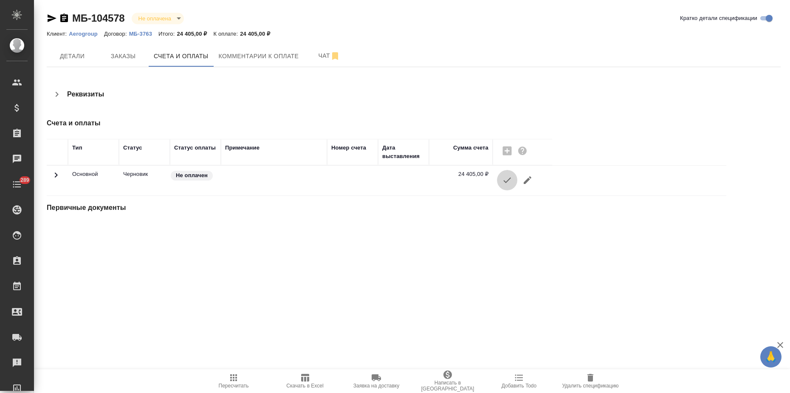
click at [506, 177] on icon "button" at bounding box center [507, 180] width 10 height 10
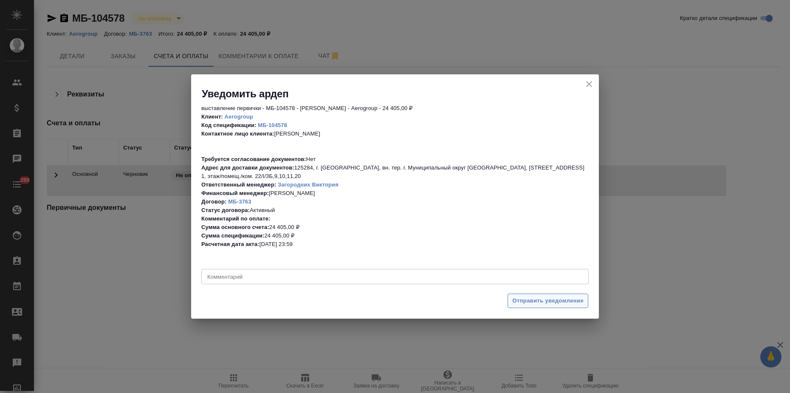
click at [525, 296] on span "Отправить уведомление" at bounding box center [547, 301] width 71 height 10
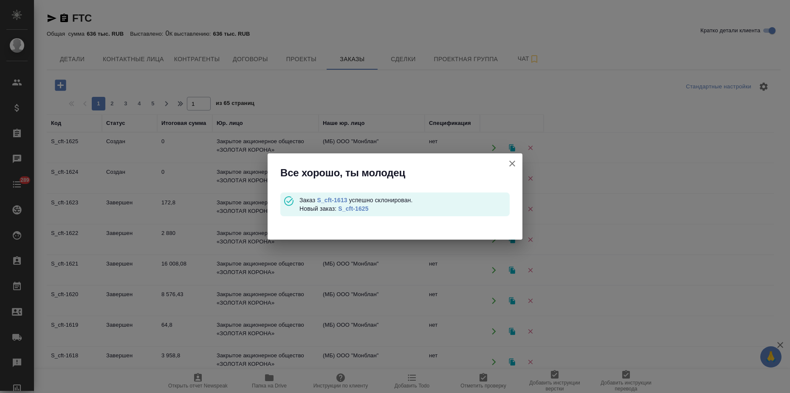
scroll to position [79, 0]
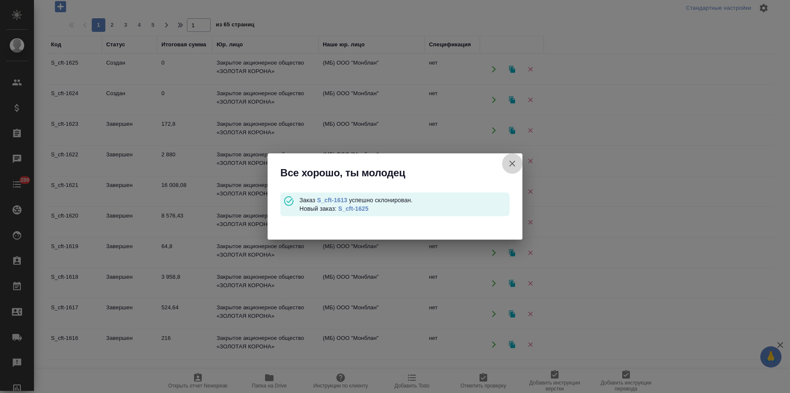
drag, startPoint x: 511, startPoint y: 162, endPoint x: 505, endPoint y: 162, distance: 6.4
click at [510, 162] on icon "button" at bounding box center [512, 163] width 10 height 10
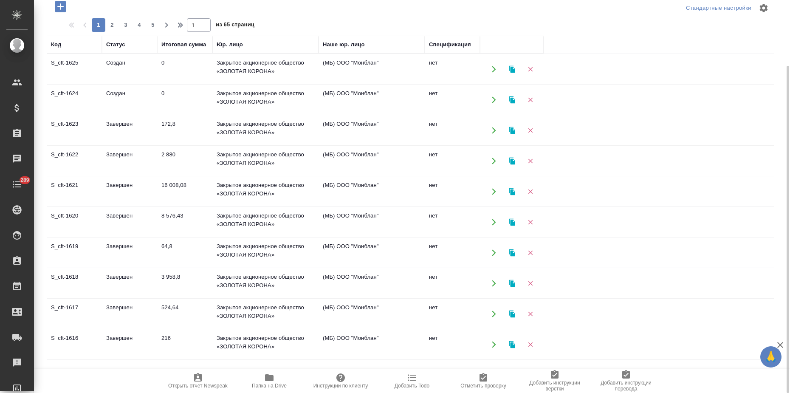
scroll to position [0, 0]
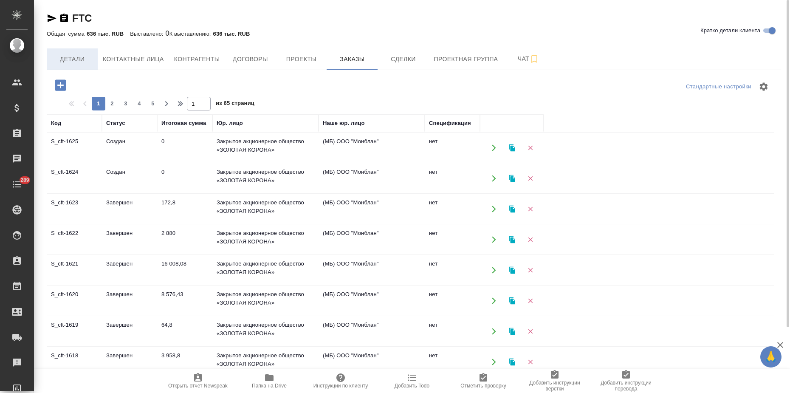
click at [62, 60] on span "Детали" at bounding box center [72, 59] width 41 height 11
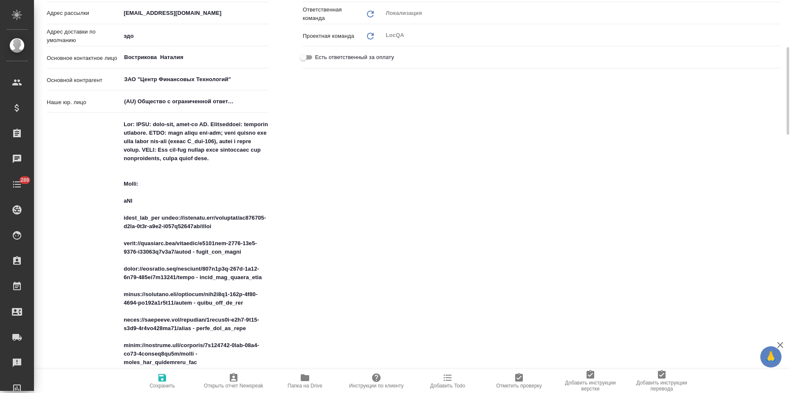
type textarea "x"
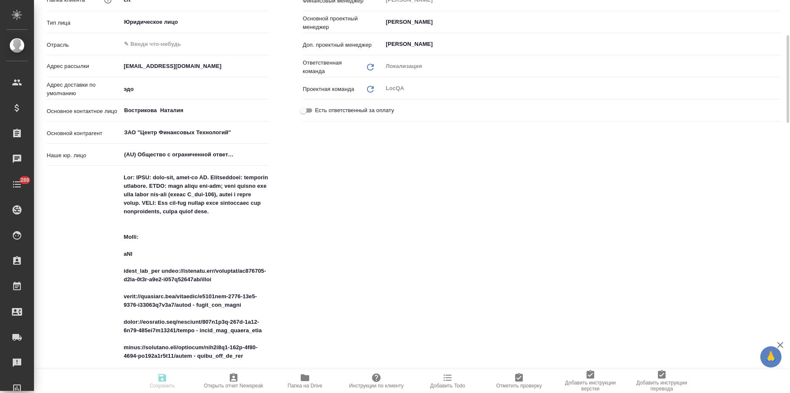
type textarea "x"
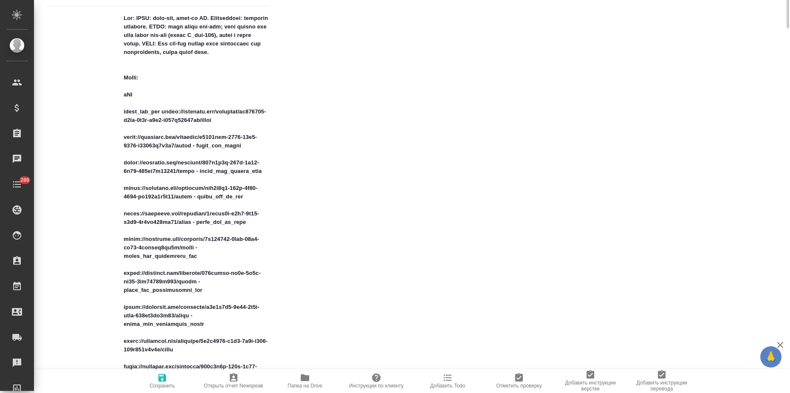
scroll to position [372, 0]
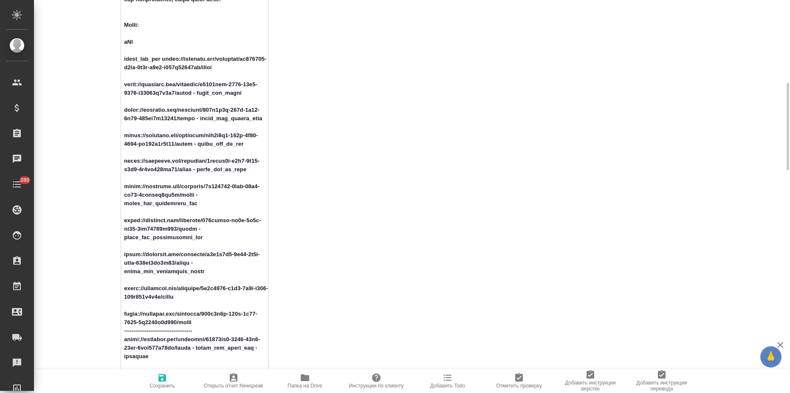
drag, startPoint x: 191, startPoint y: 86, endPoint x: 110, endPoint y: 98, distance: 81.1
drag, startPoint x: 195, startPoint y: 88, endPoint x: 122, endPoint y: 76, distance: 73.2
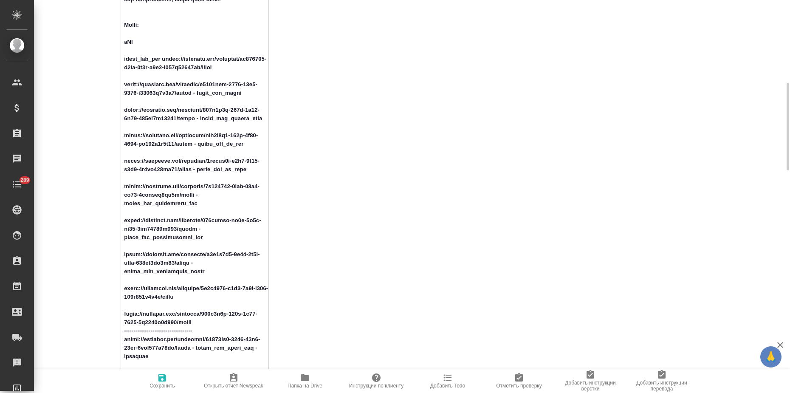
drag, startPoint x: 243, startPoint y: 111, endPoint x: 111, endPoint y: 97, distance: 132.8
drag, startPoint x: 257, startPoint y: 136, endPoint x: 116, endPoint y: 121, distance: 141.4
drag, startPoint x: 240, startPoint y: 161, endPoint x: 115, endPoint y: 151, distance: 126.1
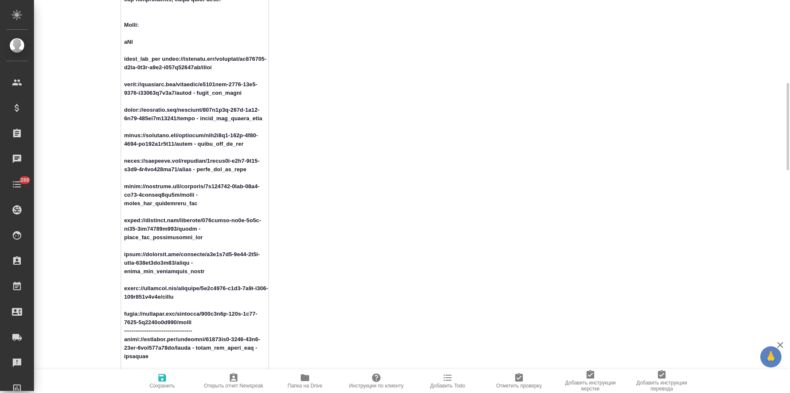
drag, startPoint x: 233, startPoint y: 186, endPoint x: 106, endPoint y: 175, distance: 127.4
drag, startPoint x: 262, startPoint y: 212, endPoint x: 123, endPoint y: 201, distance: 140.2
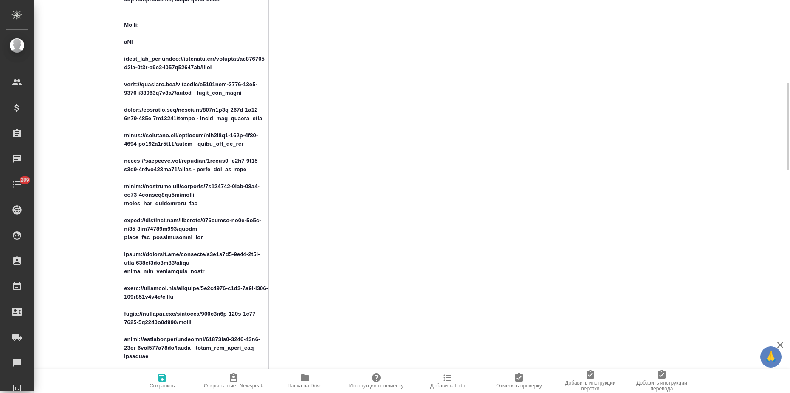
drag, startPoint x: 265, startPoint y: 237, endPoint x: 203, endPoint y: 231, distance: 62.3
drag, startPoint x: 267, startPoint y: 238, endPoint x: 119, endPoint y: 229, distance: 148.6
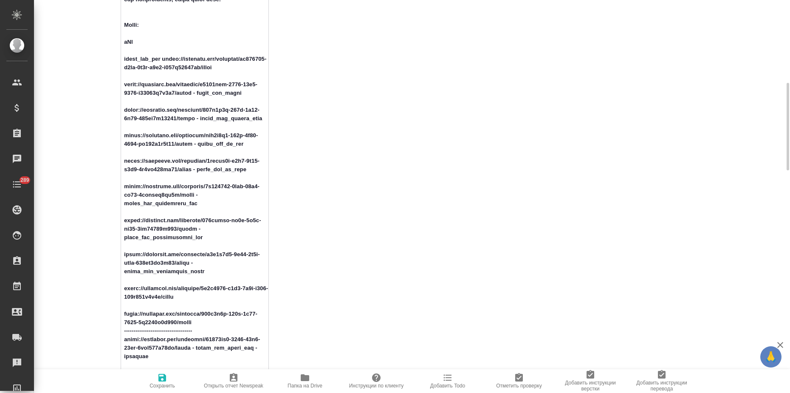
drag, startPoint x: 204, startPoint y: 273, endPoint x: 110, endPoint y: 251, distance: 96.1
drag, startPoint x: 190, startPoint y: 299, endPoint x: 99, endPoint y: 283, distance: 93.1
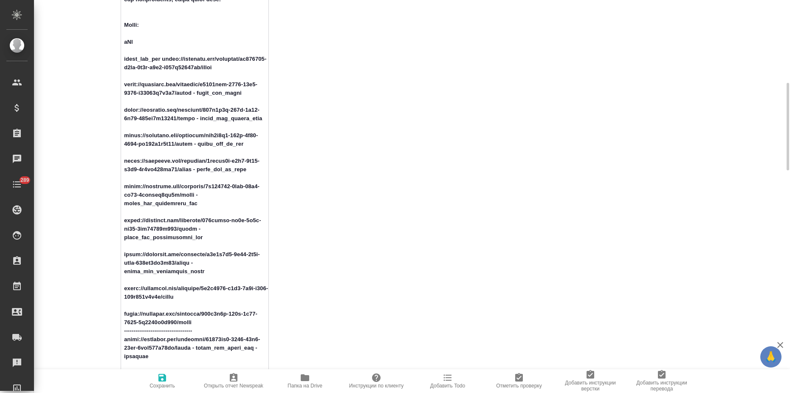
drag, startPoint x: 198, startPoint y: 297, endPoint x: 112, endPoint y: 288, distance: 85.9
drag, startPoint x: 189, startPoint y: 324, endPoint x: 101, endPoint y: 312, distance: 89.2
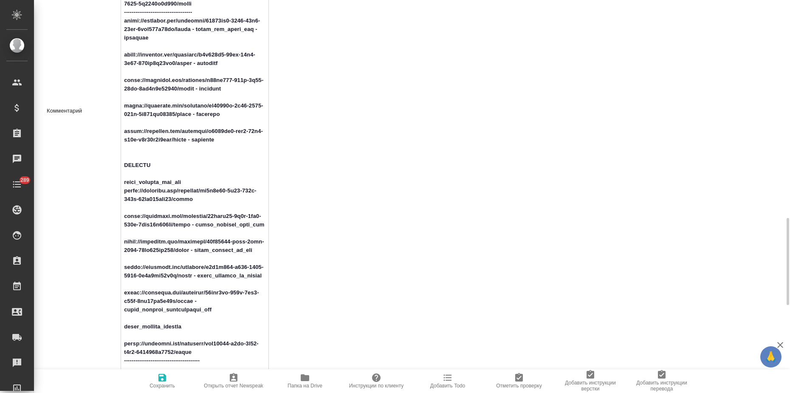
scroll to position [743, 0]
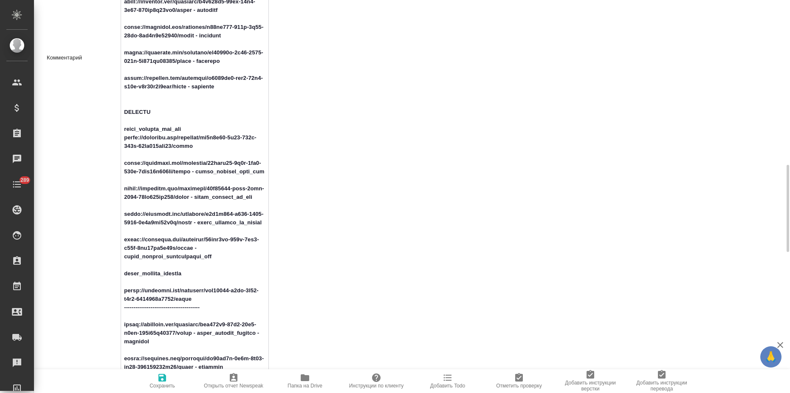
drag, startPoint x: 191, startPoint y: 147, endPoint x: 111, endPoint y: 134, distance: 80.5
click at [111, 134] on div "Комментарий x" at bounding box center [158, 57] width 222 height 945
drag, startPoint x: 236, startPoint y: 169, endPoint x: 116, endPoint y: 162, distance: 119.6
click at [116, 162] on div "Комментарий x" at bounding box center [158, 57] width 222 height 945
drag, startPoint x: 257, startPoint y: 198, endPoint x: 117, endPoint y: 193, distance: 140.3
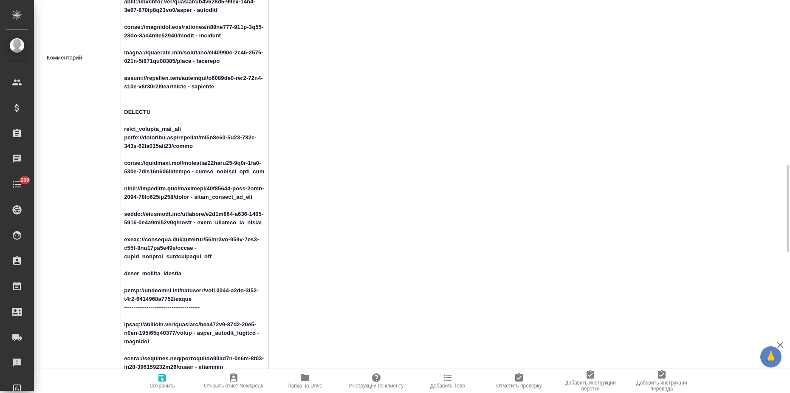
click at [115, 187] on div "Комментарий x" at bounding box center [158, 57] width 222 height 945
drag, startPoint x: 190, startPoint y: 222, endPoint x: 115, endPoint y: 205, distance: 77.4
click at [115, 205] on div "Комментарий x" at bounding box center [158, 57] width 222 height 945
click at [199, 253] on textarea at bounding box center [194, 57] width 147 height 940
click at [200, 271] on textarea at bounding box center [194, 57] width 147 height 940
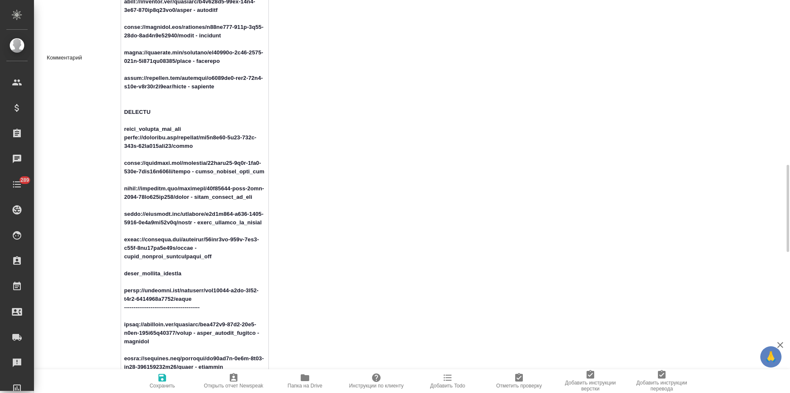
drag, startPoint x: 195, startPoint y: 249, endPoint x: 128, endPoint y: 233, distance: 68.9
click at [128, 233] on textarea at bounding box center [194, 57] width 147 height 940
drag, startPoint x: 206, startPoint y: 267, endPoint x: 214, endPoint y: 262, distance: 9.0
click at [206, 266] on textarea at bounding box center [194, 57] width 147 height 940
drag, startPoint x: 185, startPoint y: 252, endPoint x: 110, endPoint y: 238, distance: 75.6
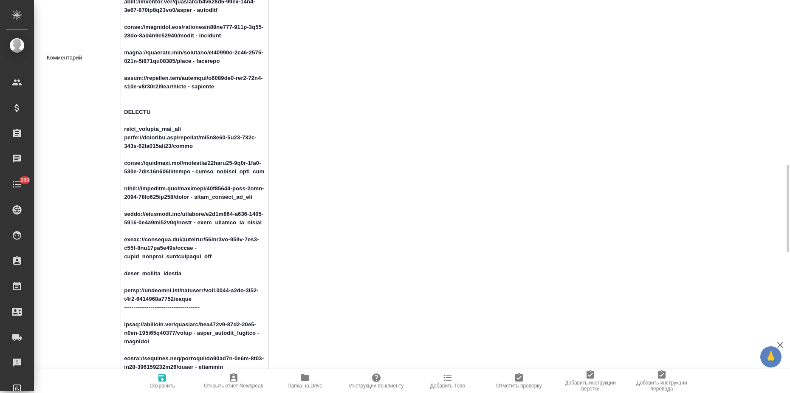
click at [110, 238] on div "Комментарий x" at bounding box center [158, 57] width 222 height 945
drag, startPoint x: 190, startPoint y: 299, endPoint x: 106, endPoint y: 286, distance: 85.1
click at [106, 286] on div "Комментарий x" at bounding box center [158, 57] width 222 height 945
type textarea "x"
